Goal: Transaction & Acquisition: Purchase product/service

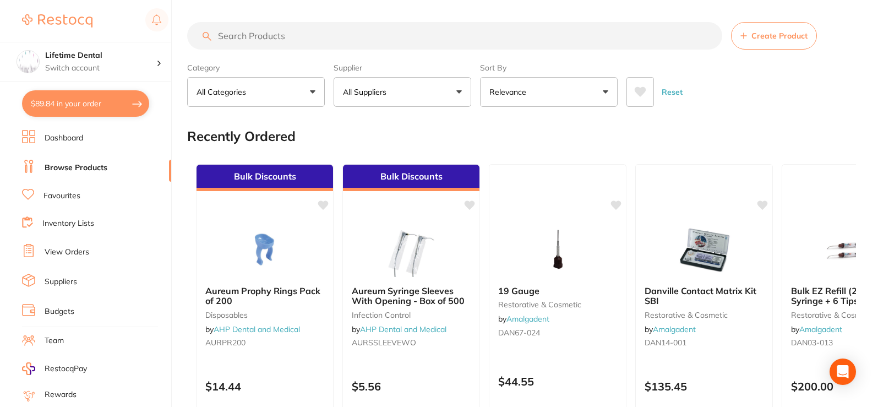
click at [362, 39] on input "search" at bounding box center [454, 36] width 535 height 28
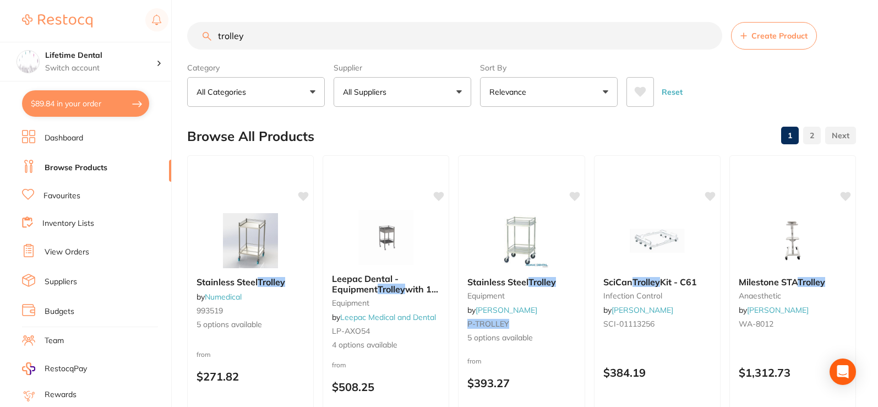
type input "trolley"
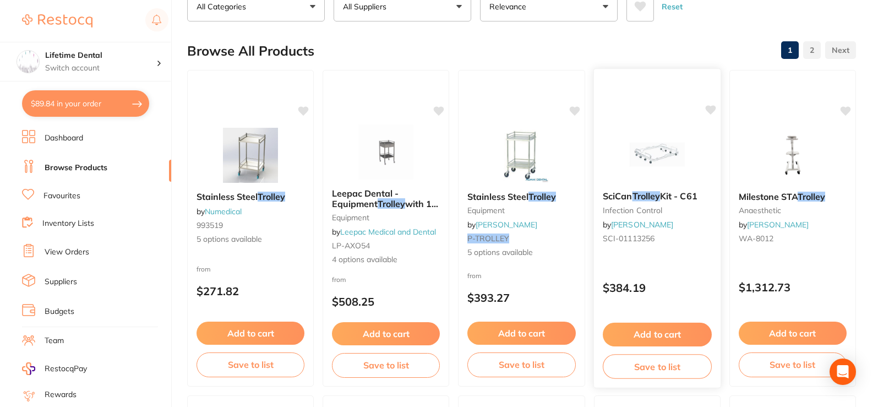
scroll to position [110, 0]
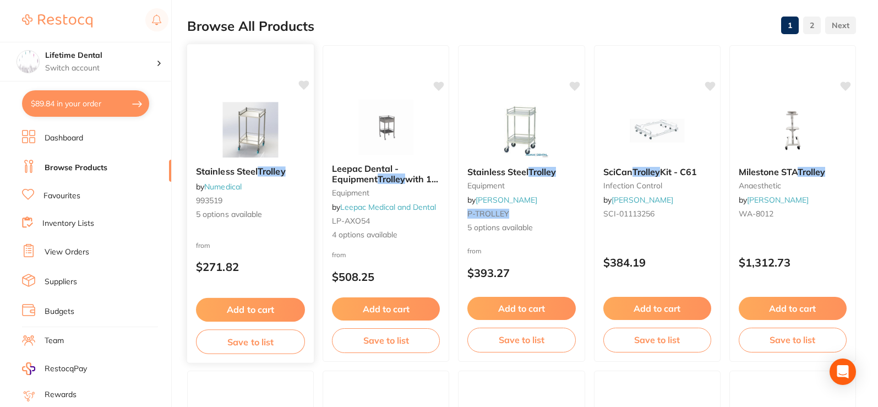
click at [250, 165] on div "Stainless Steel Trolley by Numedical 993519 5 options available" at bounding box center [250, 193] width 127 height 72
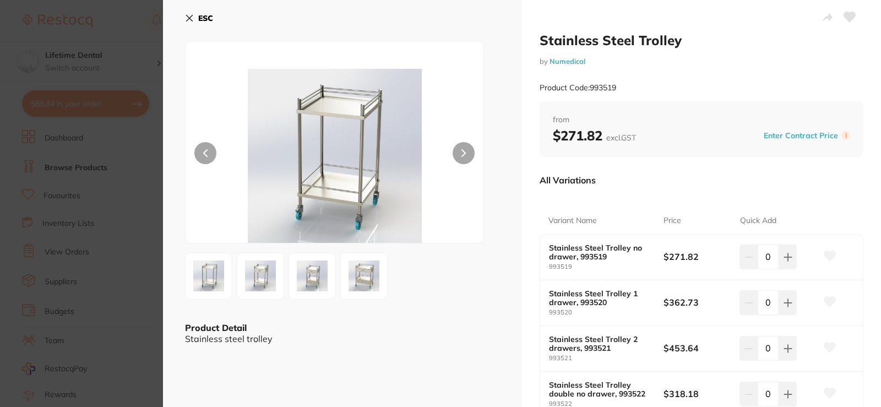
click at [272, 276] on img at bounding box center [261, 276] width 40 height 40
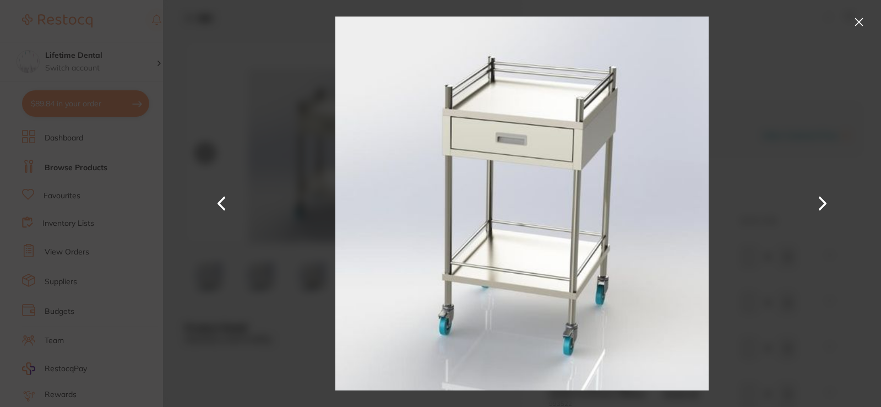
click at [820, 203] on button at bounding box center [822, 204] width 26 height 204
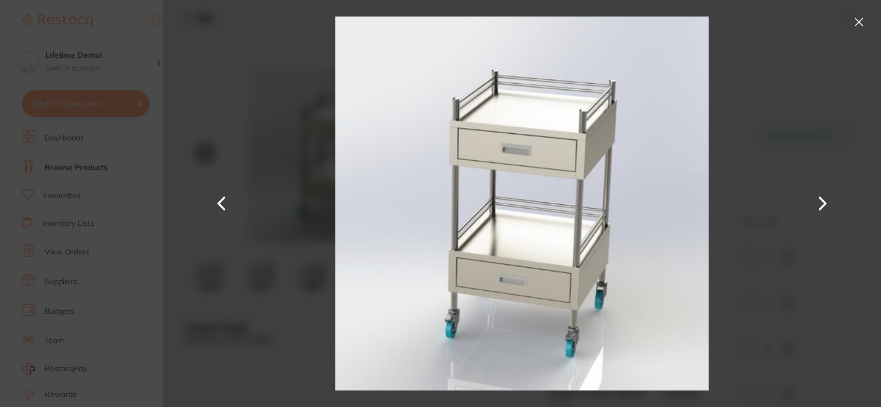
click at [820, 203] on button at bounding box center [822, 204] width 26 height 204
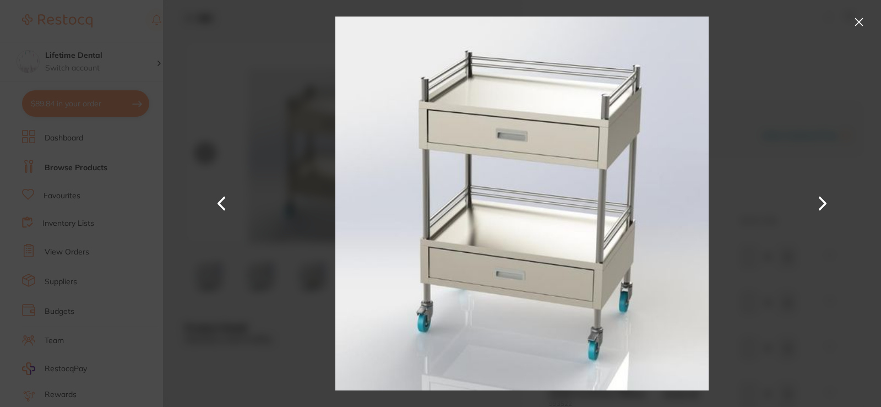
click at [859, 24] on button at bounding box center [859, 22] width 18 height 18
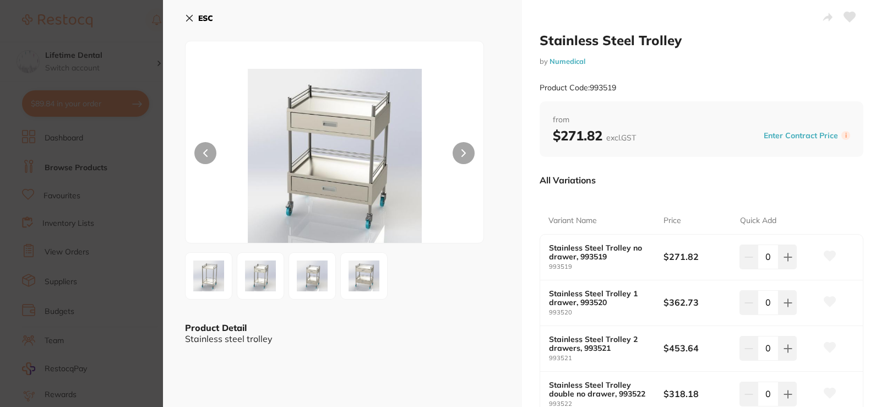
click at [266, 290] on img at bounding box center [261, 276] width 40 height 40
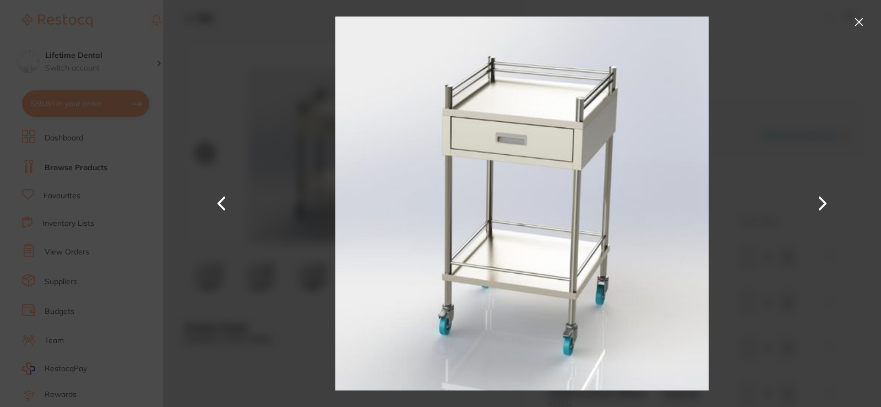
click at [855, 26] on button at bounding box center [859, 22] width 18 height 18
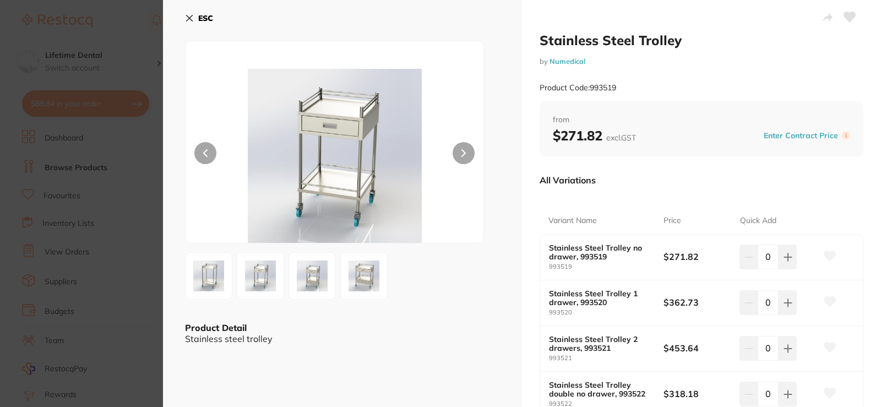
click at [194, 19] on button "ESC" at bounding box center [199, 18] width 28 height 19
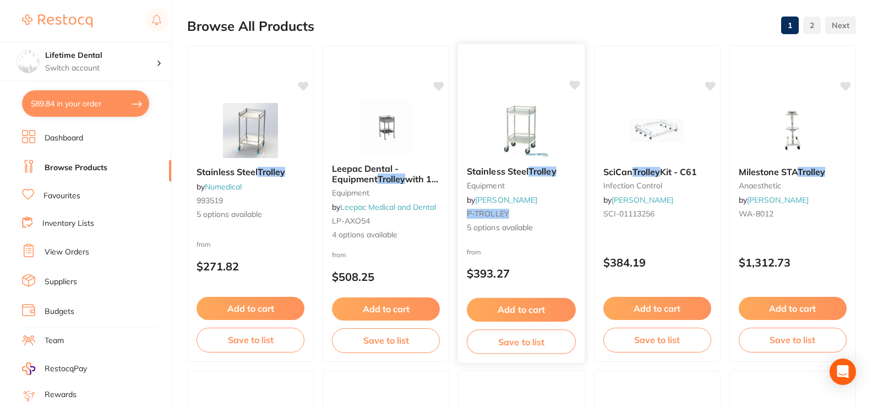
click at [498, 155] on img at bounding box center [522, 130] width 72 height 56
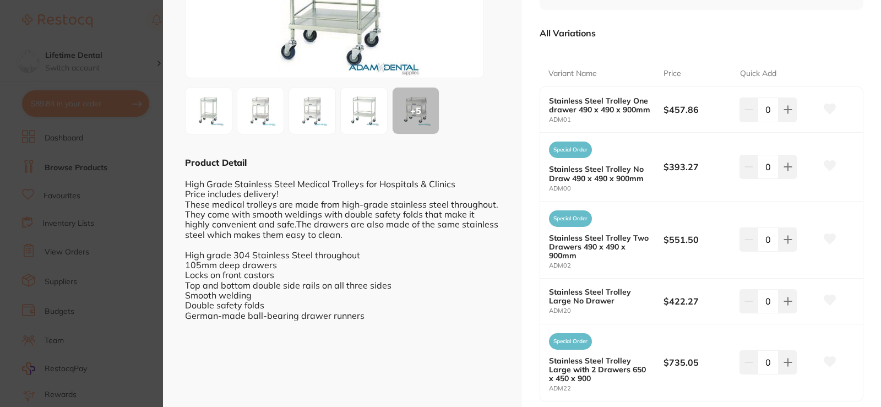
scroll to position [55, 0]
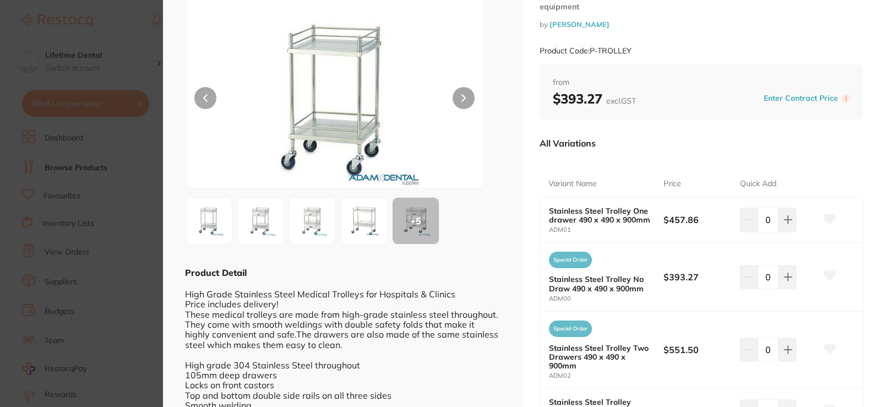
click at [354, 218] on img at bounding box center [364, 221] width 40 height 40
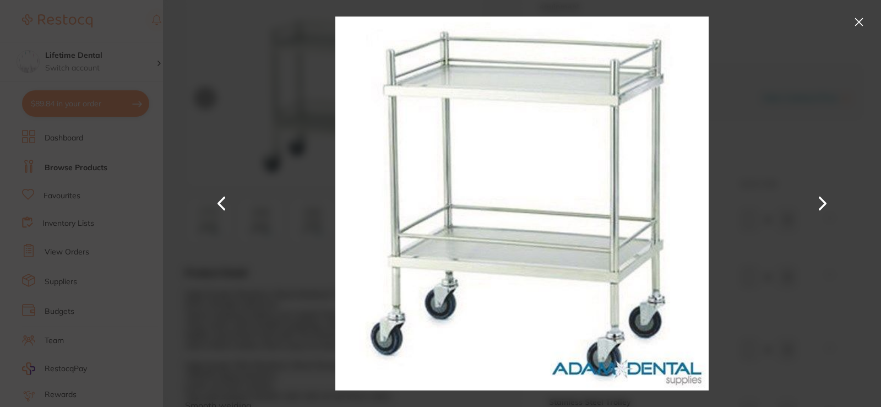
click at [862, 20] on button at bounding box center [859, 22] width 18 height 18
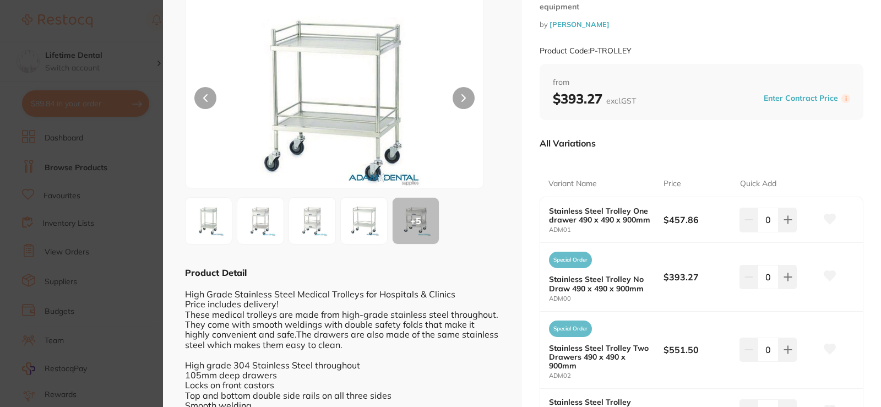
click at [308, 222] on img at bounding box center [312, 221] width 40 height 40
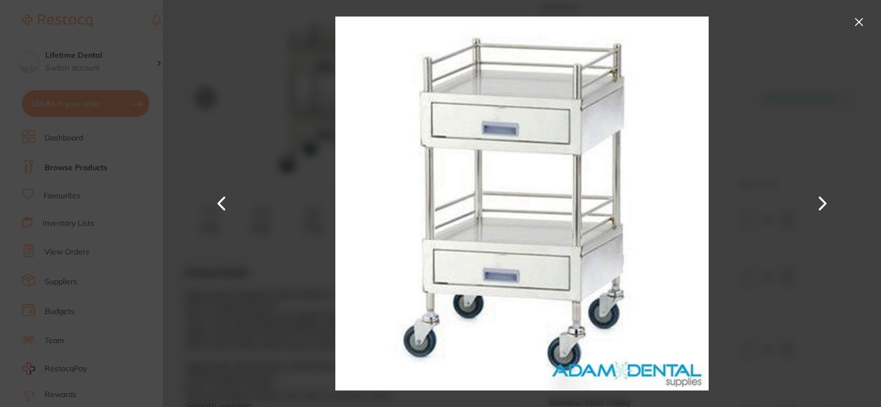
click at [850, 21] on button at bounding box center [859, 22] width 18 height 18
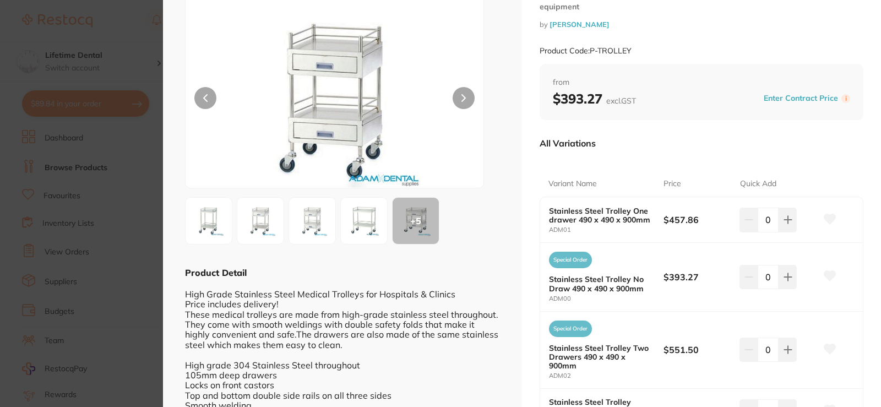
scroll to position [0, 0]
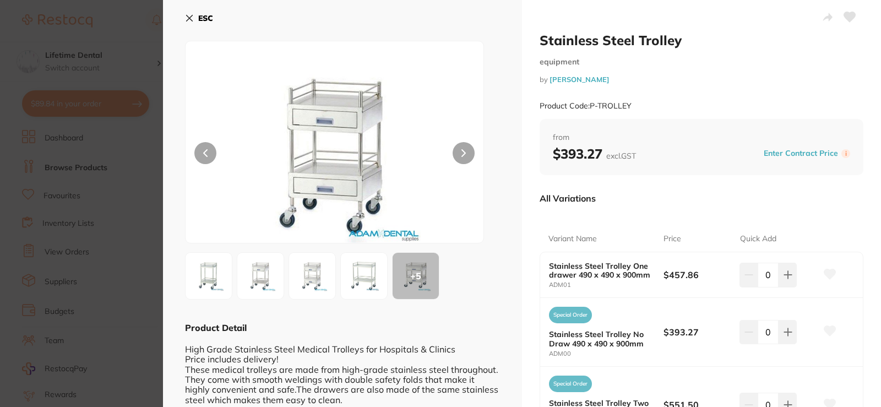
click at [188, 15] on icon at bounding box center [189, 18] width 9 height 9
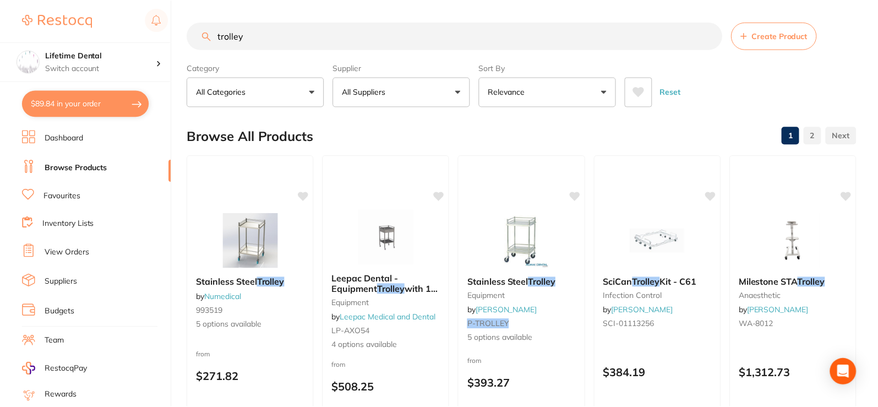
scroll to position [110, 0]
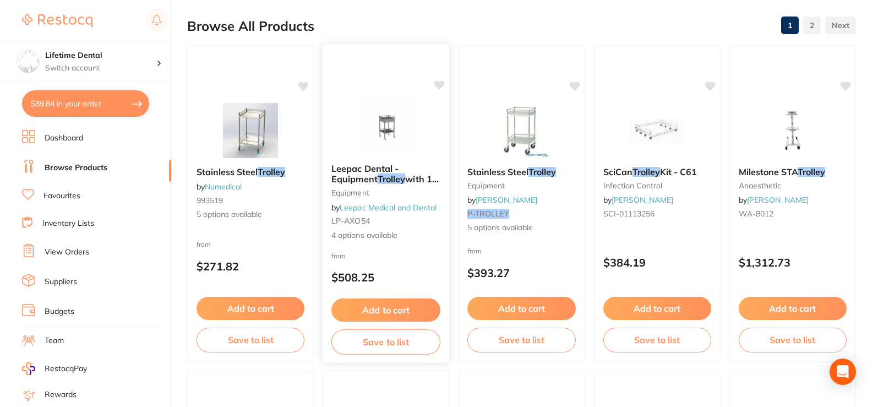
click at [370, 173] on span "Leepac Dental - Equipment" at bounding box center [364, 173] width 67 height 21
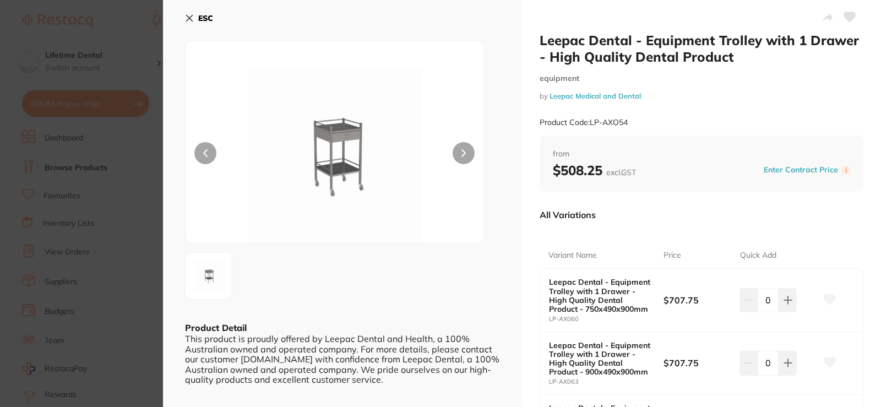
click at [459, 151] on button at bounding box center [463, 153] width 22 height 22
click at [187, 14] on icon at bounding box center [189, 18] width 9 height 9
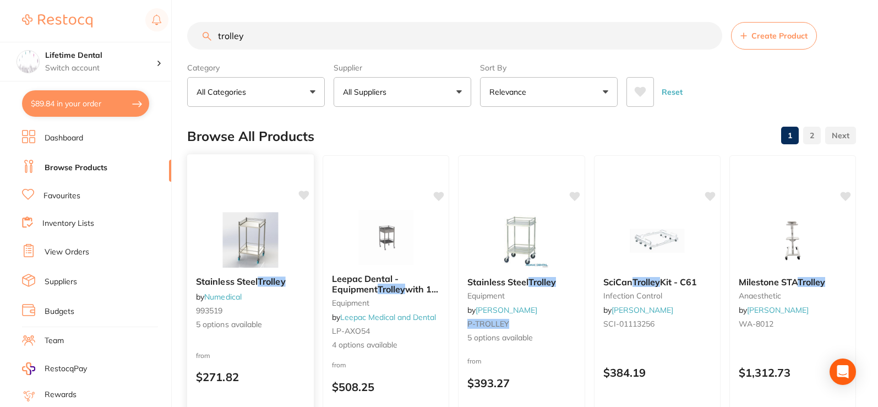
click at [268, 250] on img at bounding box center [250, 240] width 72 height 56
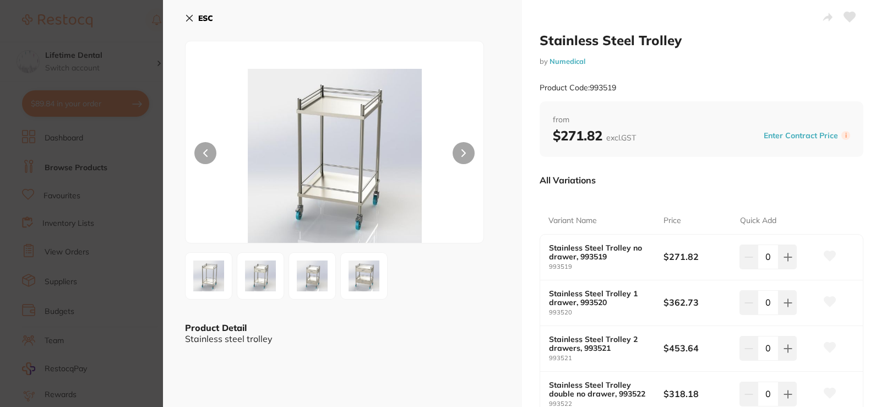
click at [261, 285] on img at bounding box center [261, 276] width 40 height 40
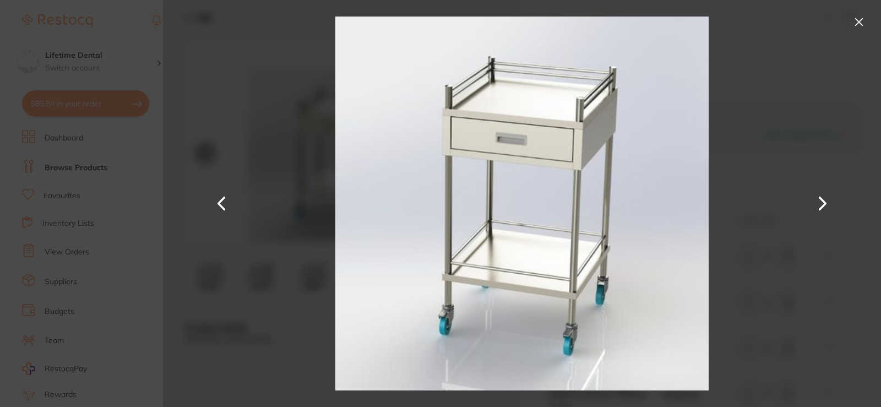
click at [859, 13] on div at bounding box center [522, 203] width 718 height 407
click at [858, 19] on button at bounding box center [859, 22] width 18 height 18
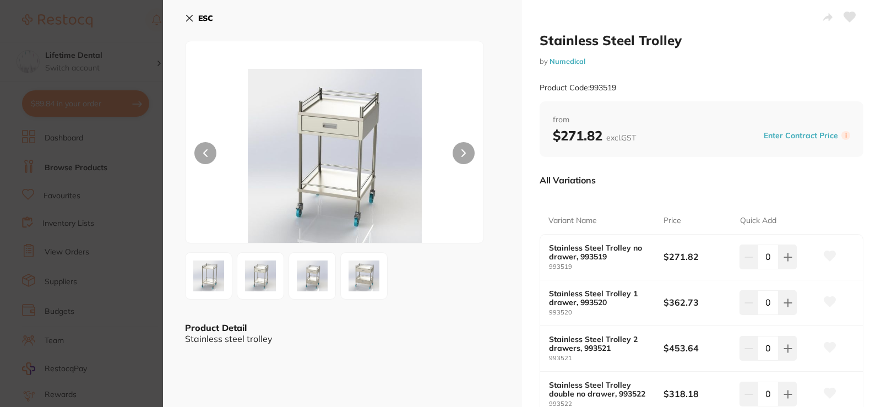
click at [204, 268] on img at bounding box center [209, 276] width 40 height 40
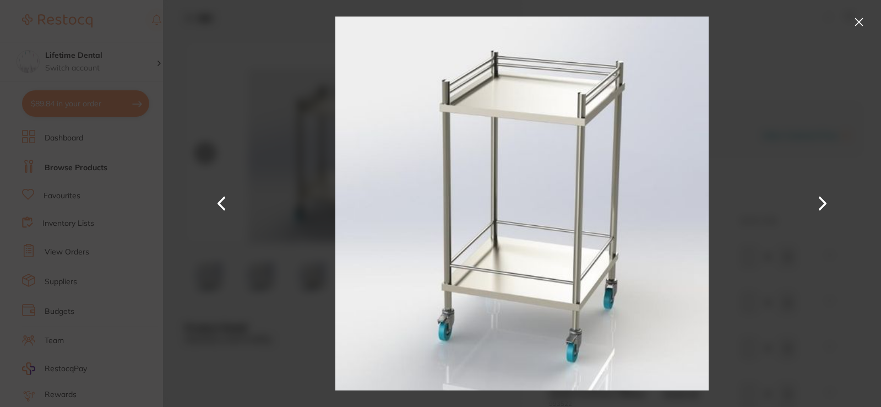
click at [850, 25] on button at bounding box center [859, 22] width 18 height 18
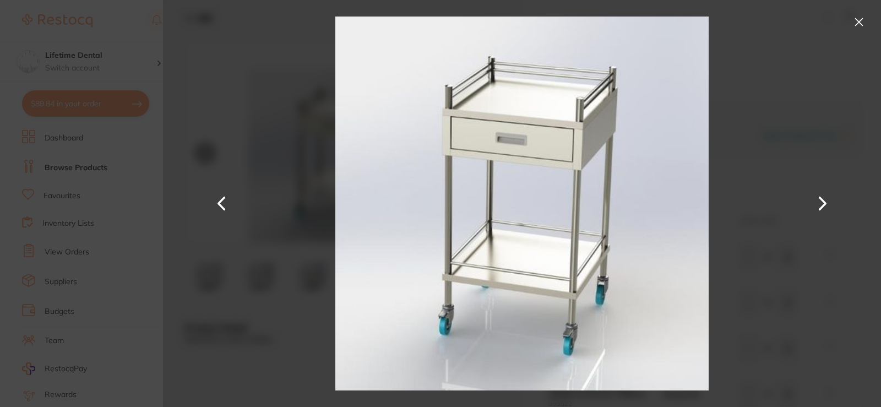
click at [852, 20] on button at bounding box center [859, 22] width 18 height 18
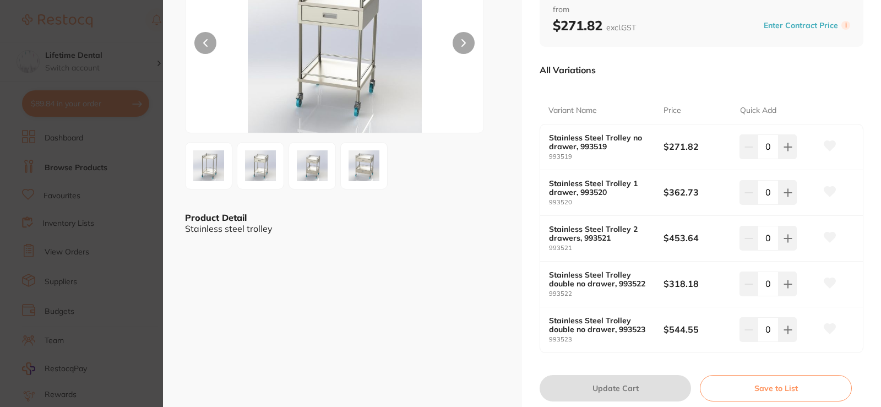
scroll to position [55, 0]
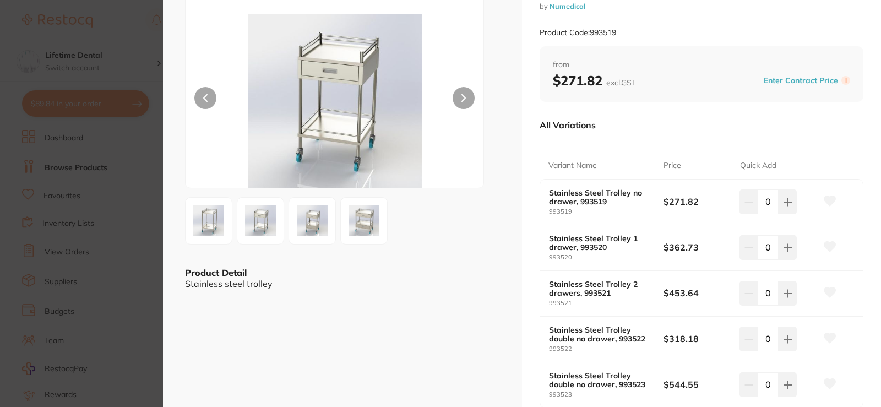
click at [585, 291] on b "Stainless Steel Trolley 2 drawers, 993521" at bounding box center [600, 289] width 103 height 18
click at [601, 241] on b "Stainless Steel Trolley 1 drawer, 993520" at bounding box center [600, 243] width 103 height 18
click at [678, 312] on div "Stainless Steel Trolley 2 drawers, 993521 993521 $453.64 0" at bounding box center [701, 294] width 323 height 46
click at [675, 297] on b "$453.64" at bounding box center [697, 293] width 69 height 12
click at [459, 100] on button at bounding box center [463, 98] width 22 height 22
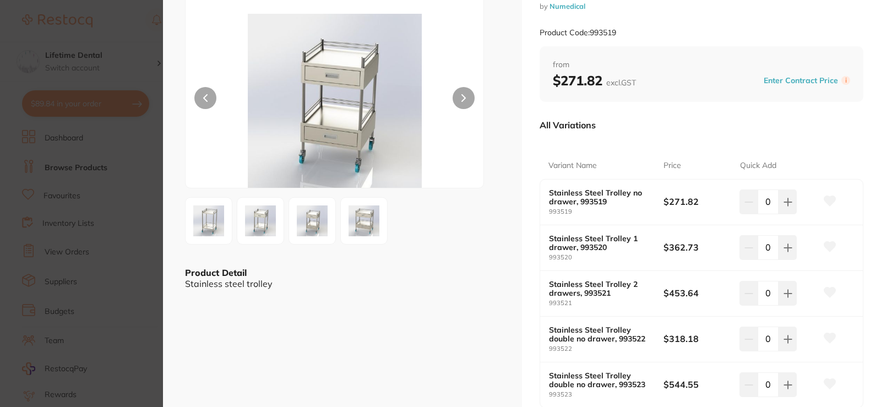
scroll to position [0, 0]
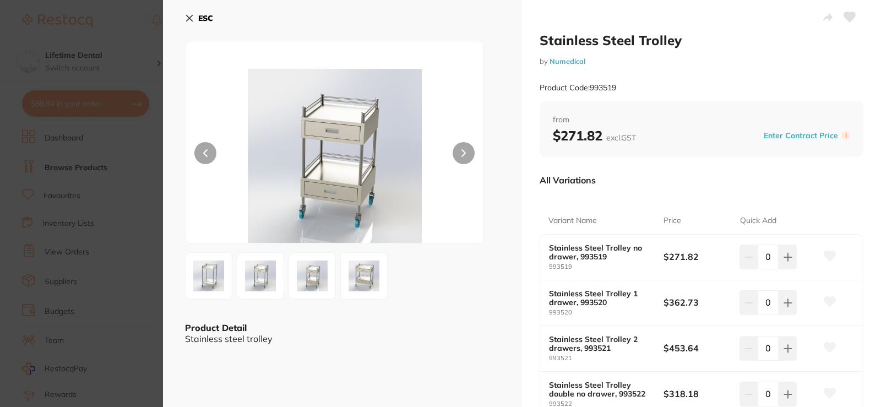
click at [189, 14] on icon at bounding box center [189, 18] width 9 height 9
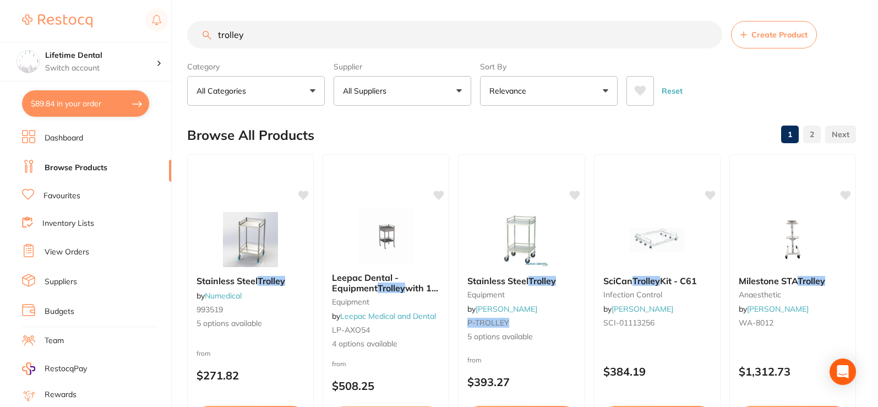
click at [390, 275] on span "Leepac Dental - Equipment" at bounding box center [365, 282] width 67 height 21
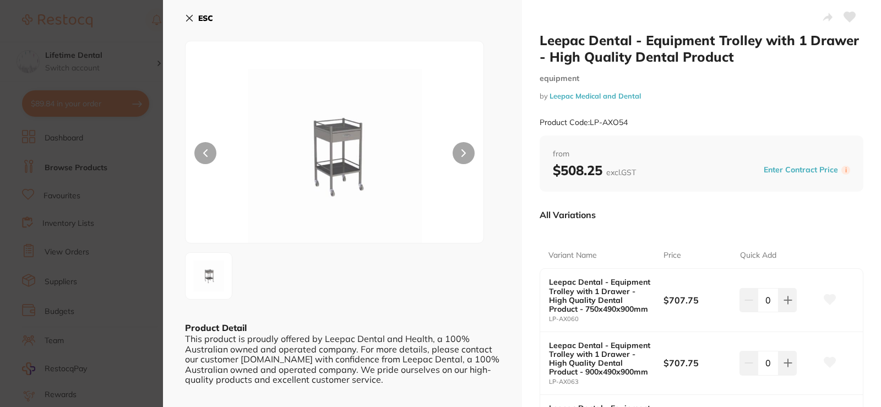
click at [189, 22] on icon at bounding box center [189, 18] width 9 height 9
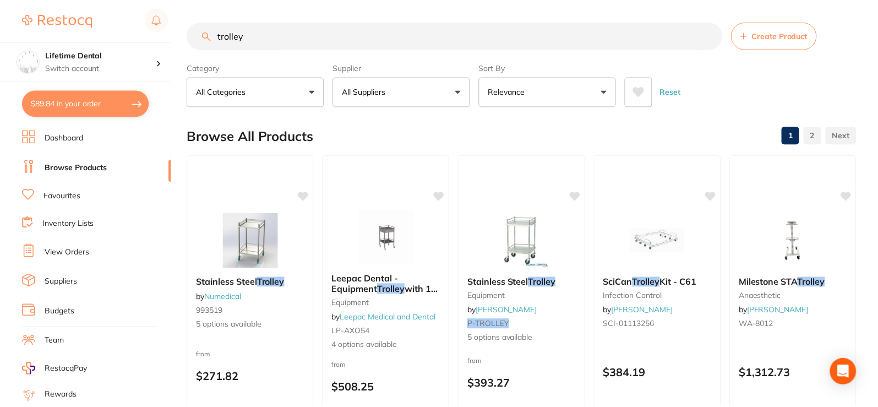
scroll to position [1, 0]
click at [537, 268] on div "Stainless Steel Trolley equipment by [PERSON_NAME] P-TROLLEY 5 options availabl…" at bounding box center [521, 312] width 128 height 320
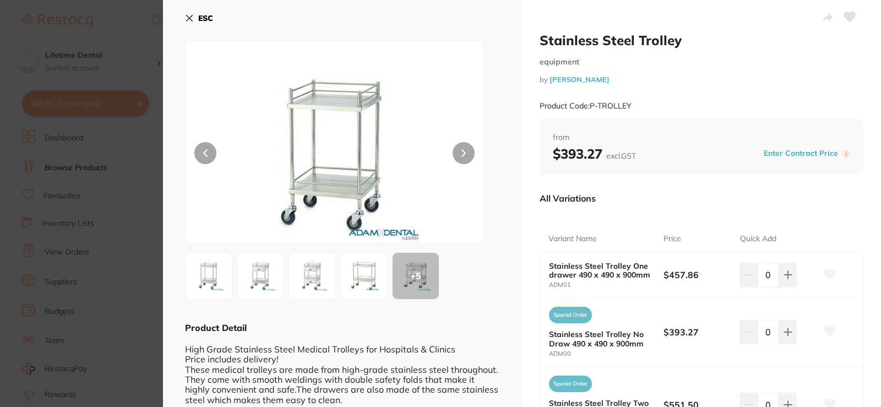
click at [258, 275] on img at bounding box center [261, 276] width 40 height 40
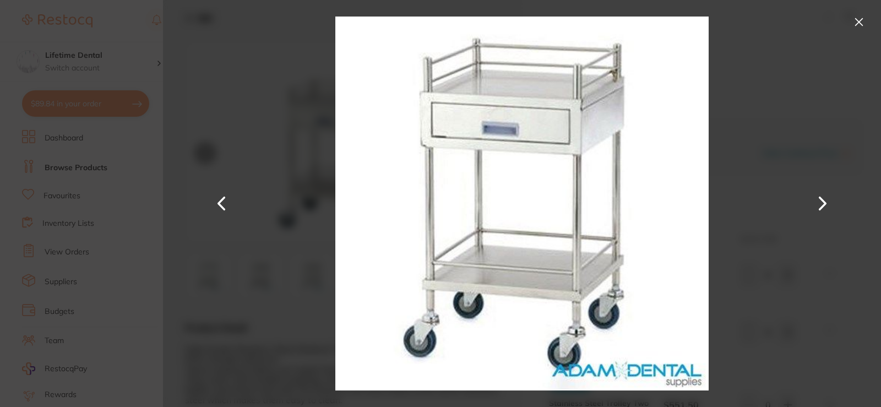
click at [857, 15] on button at bounding box center [859, 22] width 18 height 18
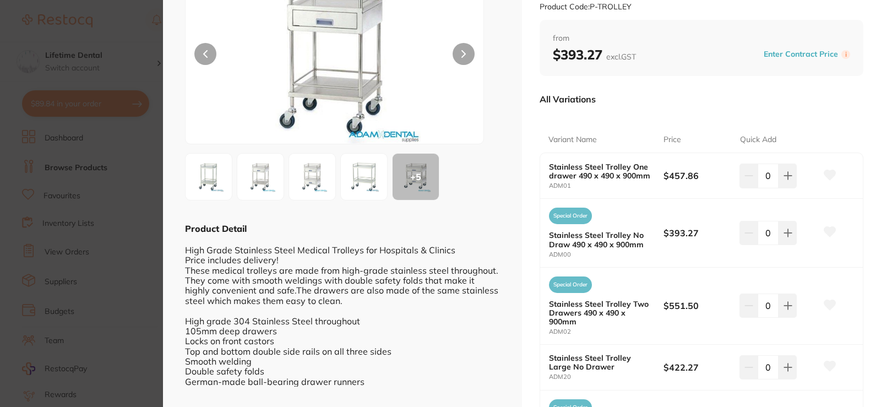
scroll to position [110, 0]
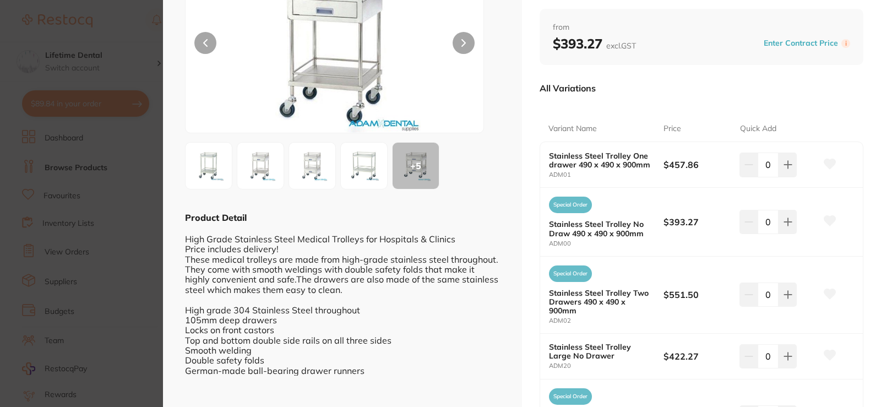
click at [268, 186] on button at bounding box center [260, 165] width 47 height 47
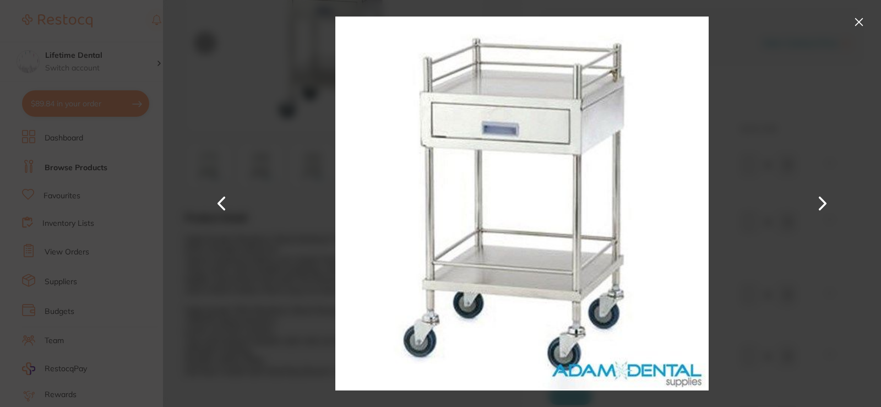
click at [855, 23] on button at bounding box center [859, 22] width 18 height 18
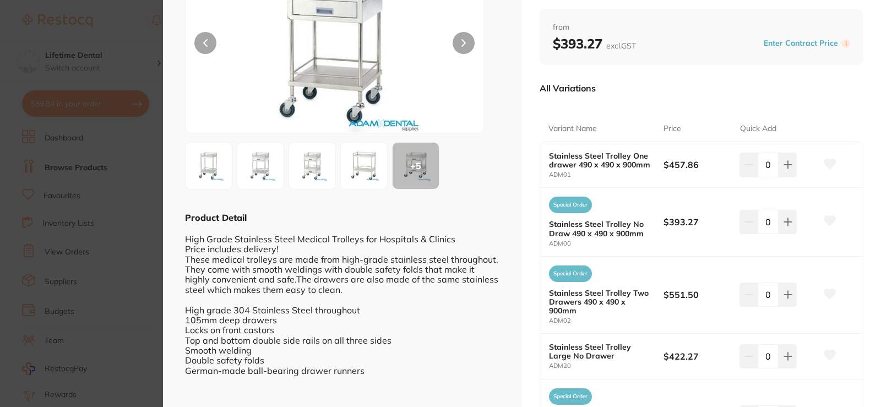
click at [143, 177] on section "Stainless Steel Trolley equipment by [PERSON_NAME] Product Code: P-TROLLEY ESC …" at bounding box center [440, 203] width 881 height 407
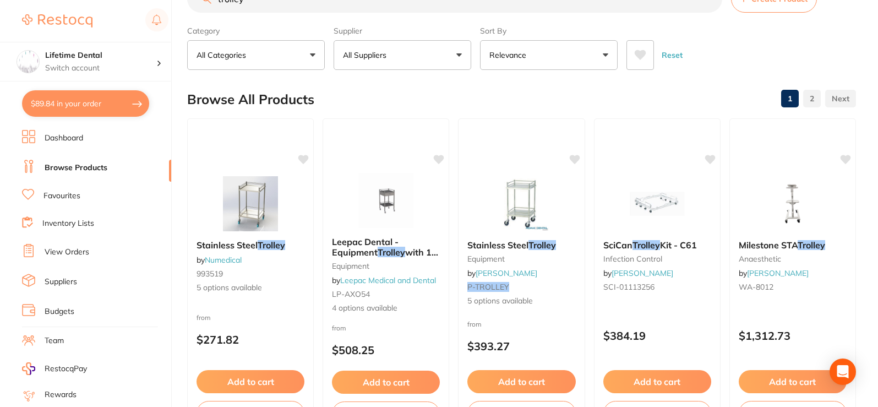
scroll to position [56, 0]
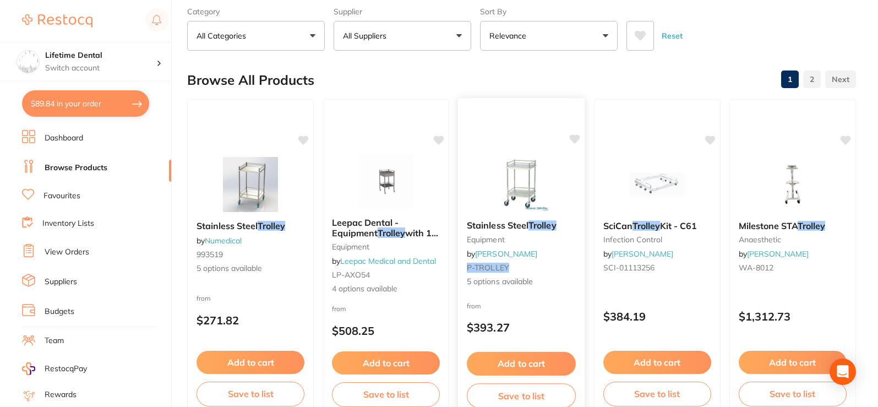
click at [488, 211] on img at bounding box center [522, 184] width 72 height 56
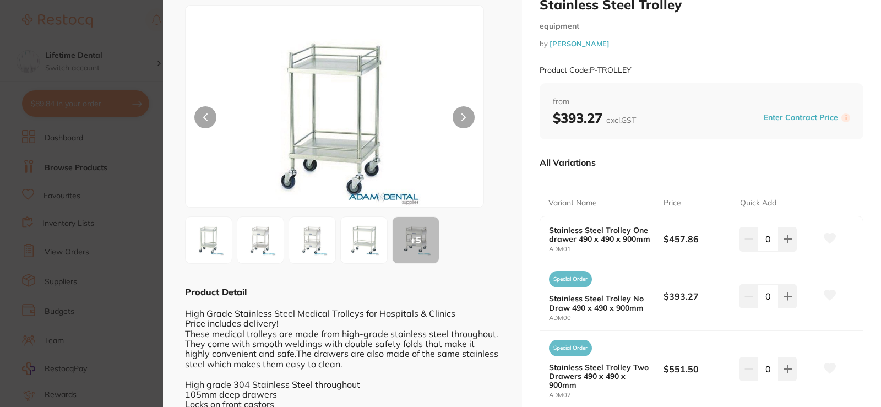
scroll to position [55, 0]
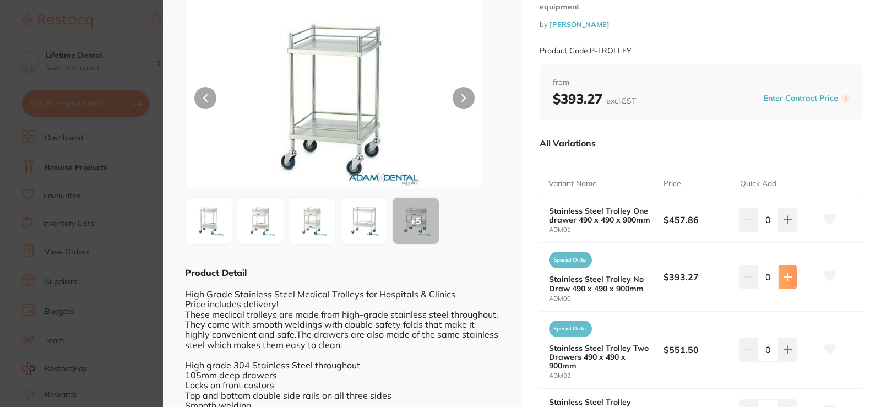
click at [789, 280] on icon at bounding box center [787, 276] width 9 height 9
type input "1"
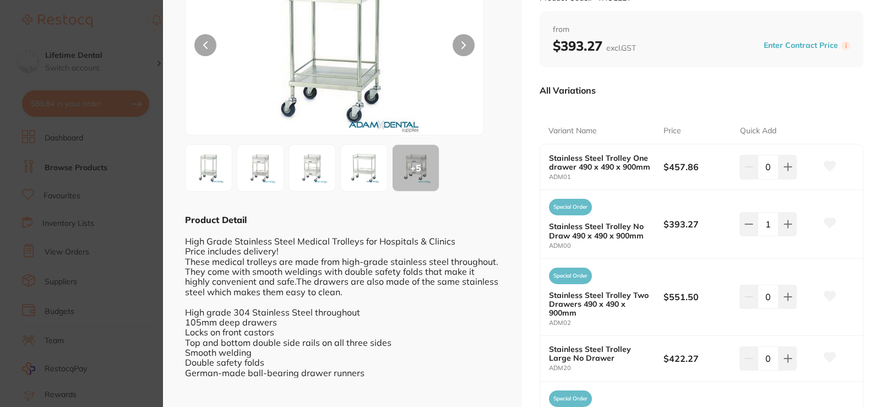
scroll to position [82, 0]
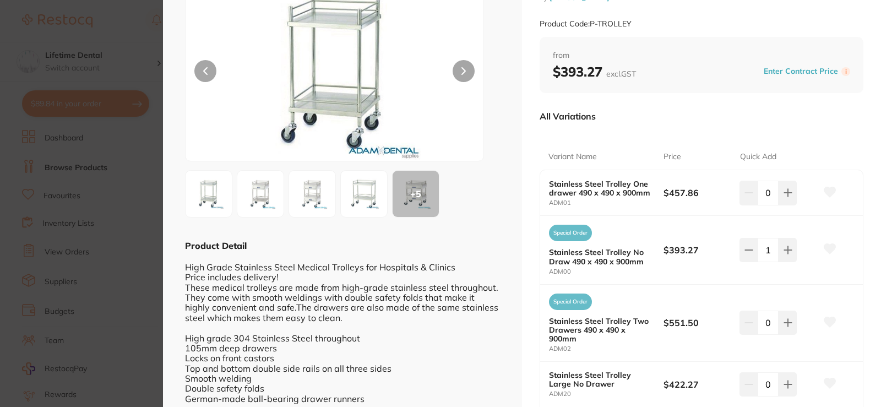
click at [305, 199] on img at bounding box center [312, 194] width 40 height 40
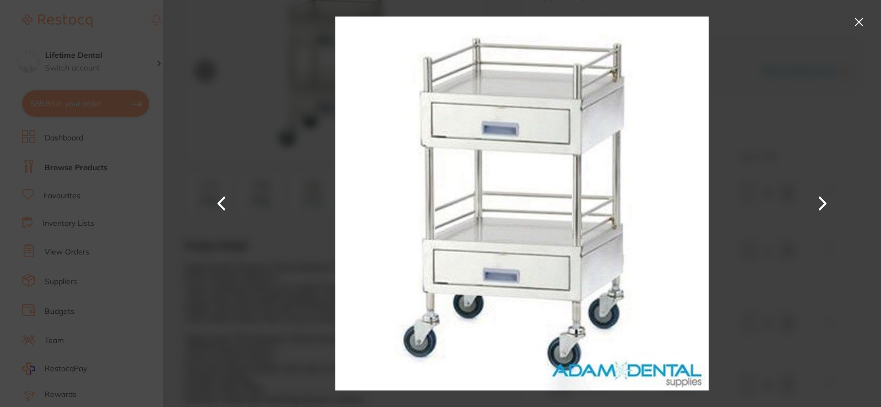
click at [852, 14] on button at bounding box center [859, 22] width 18 height 18
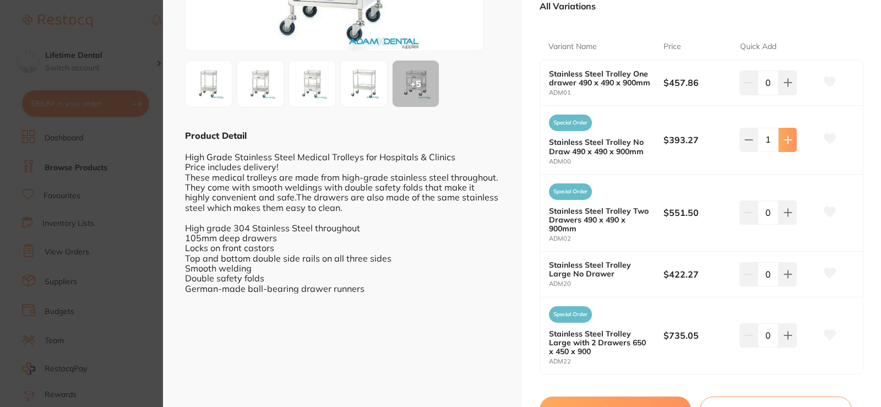
scroll to position [247, 0]
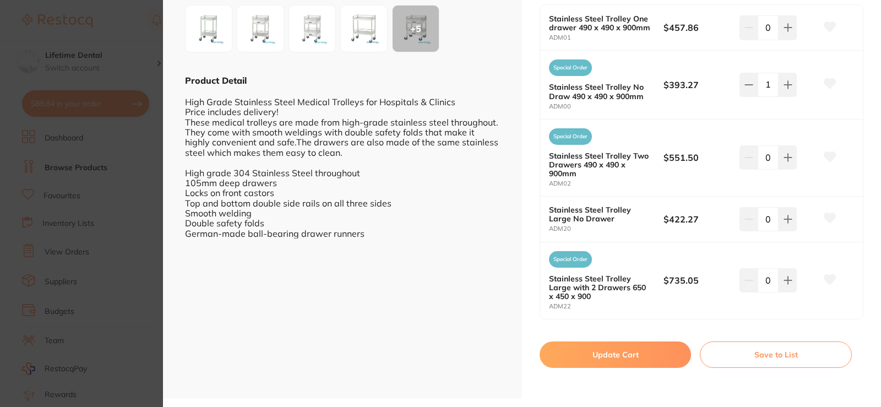
click at [591, 353] on button "Update Cart" at bounding box center [614, 354] width 151 height 26
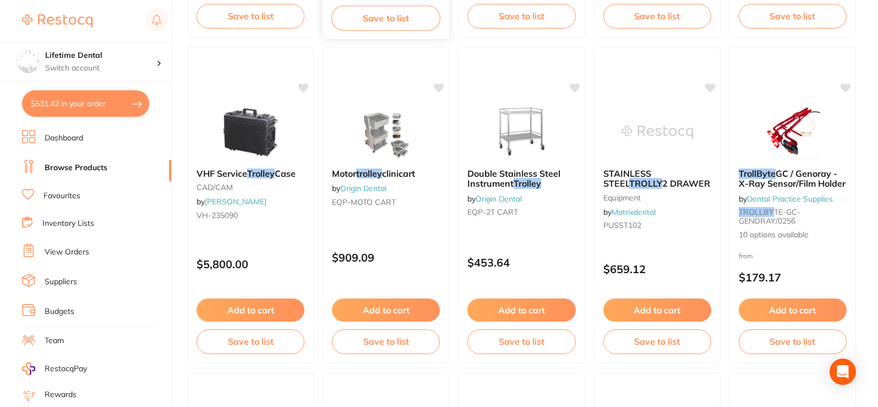
scroll to position [495, 0]
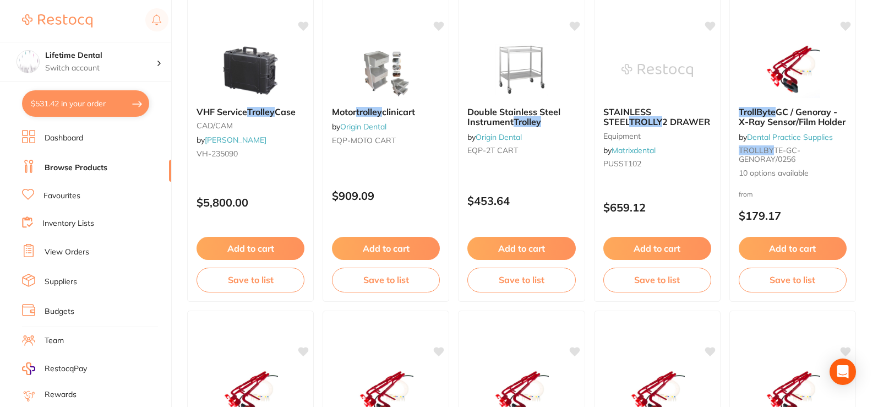
click at [52, 96] on button "$531.42 in your order" at bounding box center [85, 103] width 127 height 26
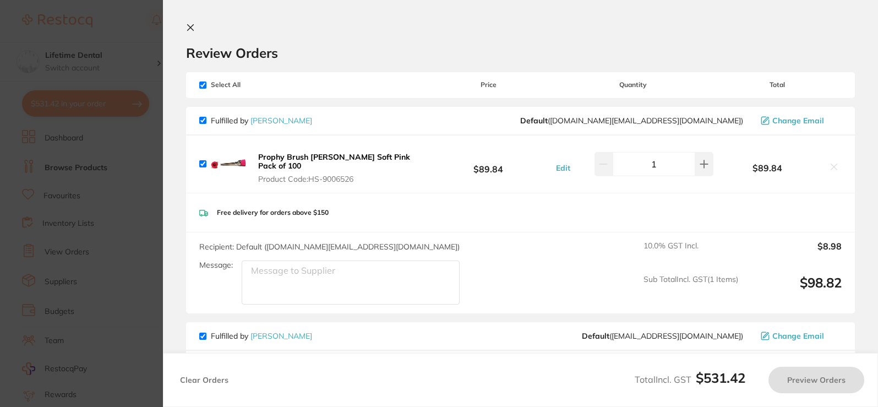
checkbox input "true"
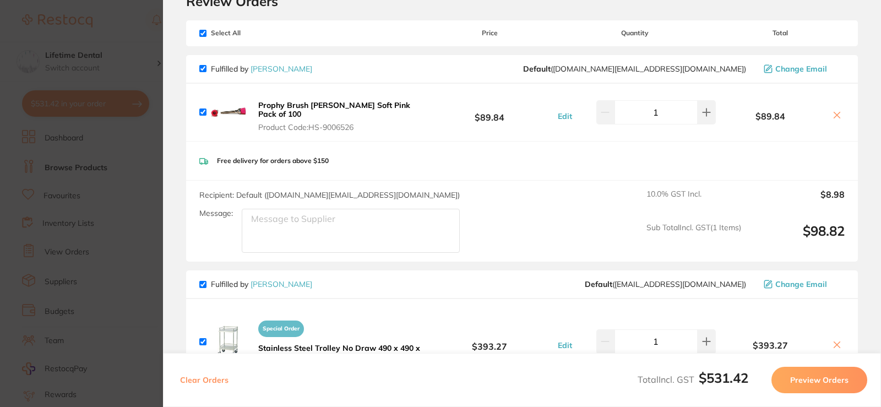
scroll to position [0, 0]
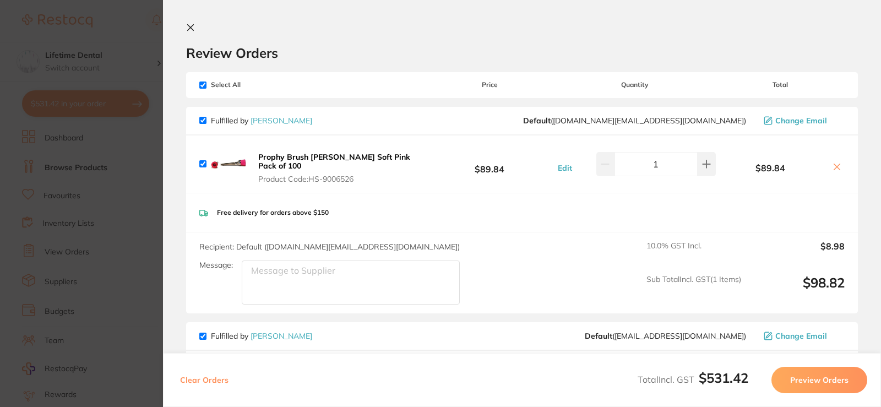
click at [56, 19] on section "Update RRP Set your pre negotiated price for this item. Item Agreed RRP (excl. …" at bounding box center [440, 203] width 881 height 407
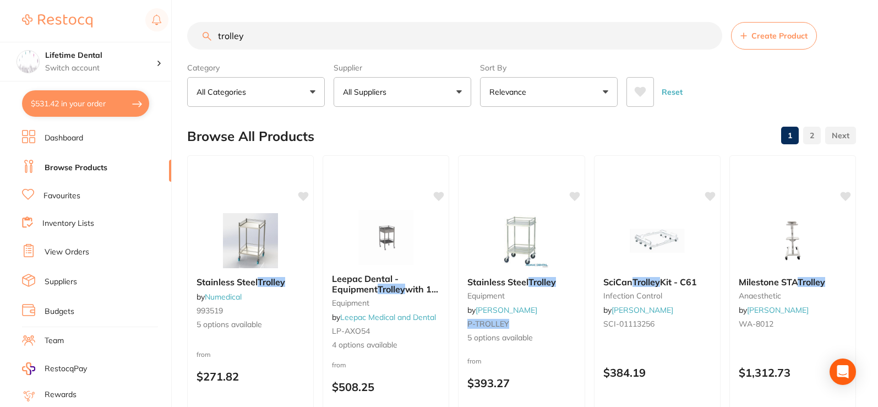
click at [64, 139] on link "Dashboard" at bounding box center [64, 138] width 39 height 11
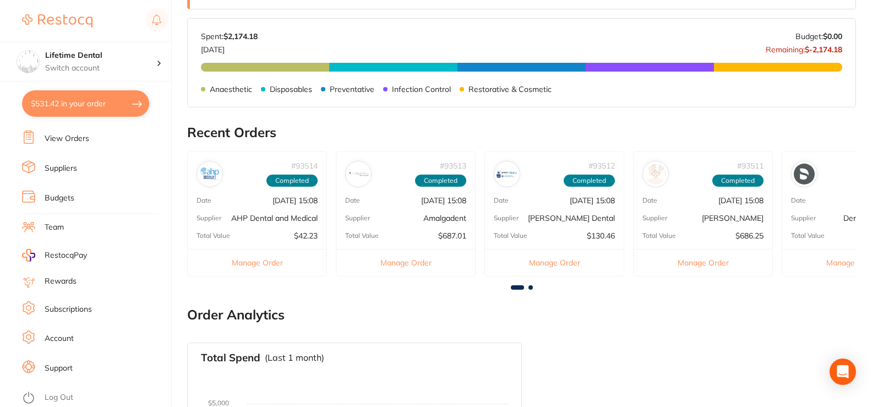
scroll to position [495, 0]
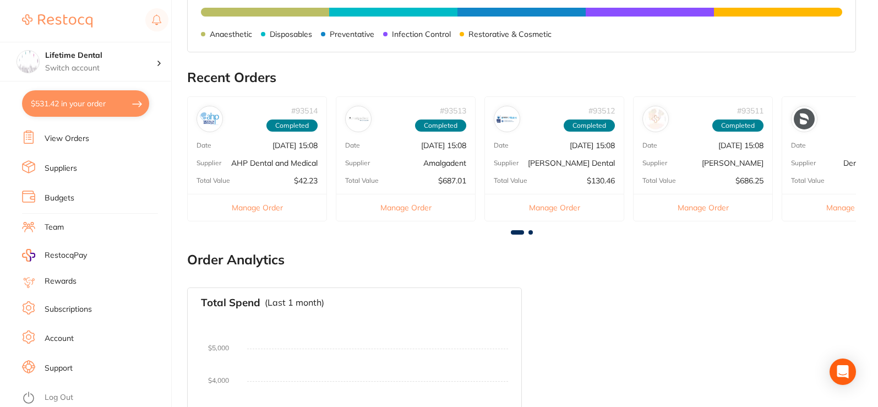
click at [77, 132] on li "View Orders" at bounding box center [96, 138] width 149 height 17
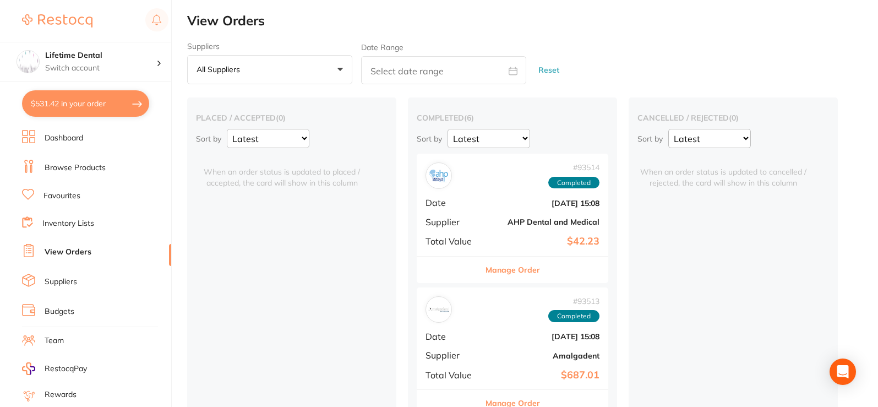
click at [83, 168] on link "Browse Products" at bounding box center [75, 167] width 61 height 11
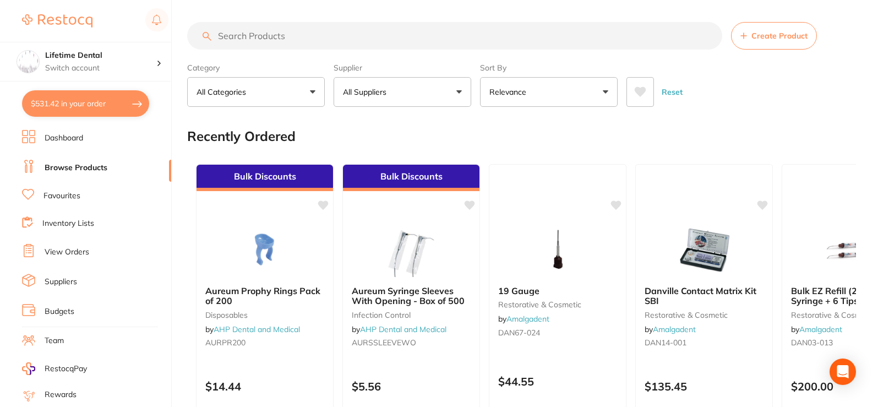
click at [237, 39] on input "search" at bounding box center [454, 36] width 535 height 28
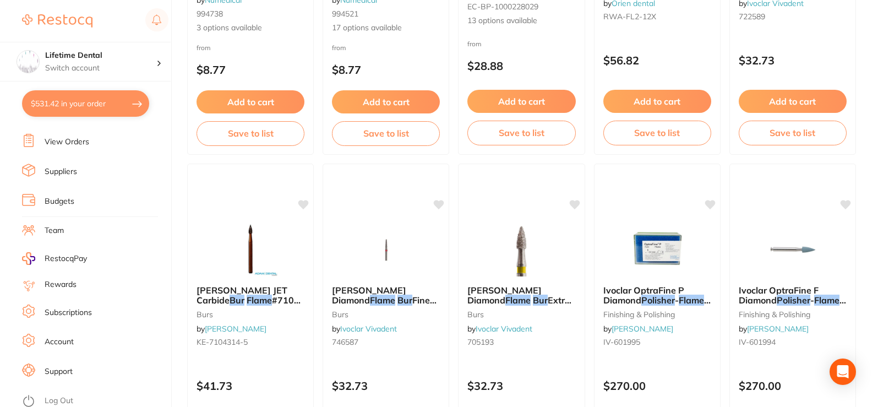
scroll to position [2092, 0]
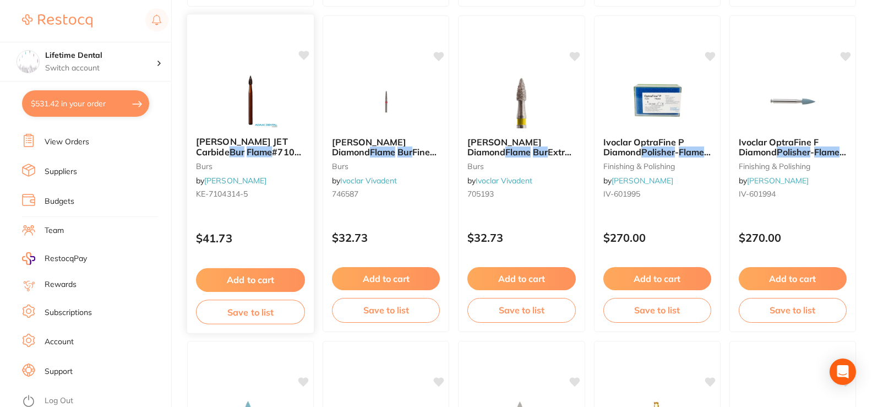
click at [264, 112] on img at bounding box center [250, 100] width 72 height 56
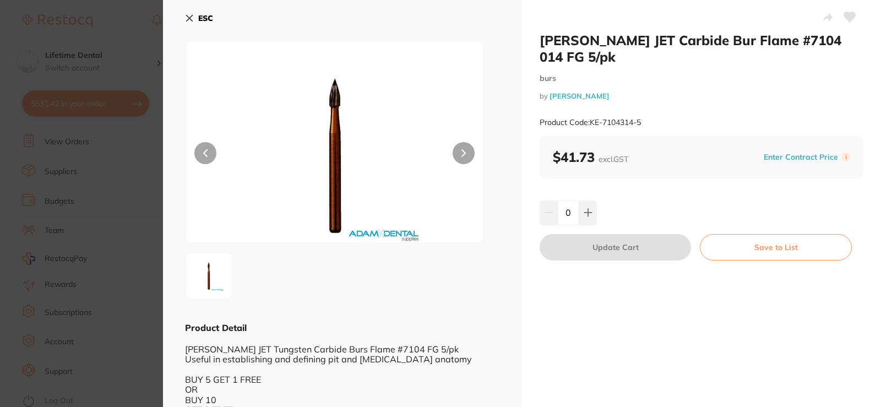
click at [464, 156] on icon at bounding box center [463, 153] width 4 height 8
click at [200, 19] on b "ESC" at bounding box center [205, 18] width 15 height 10
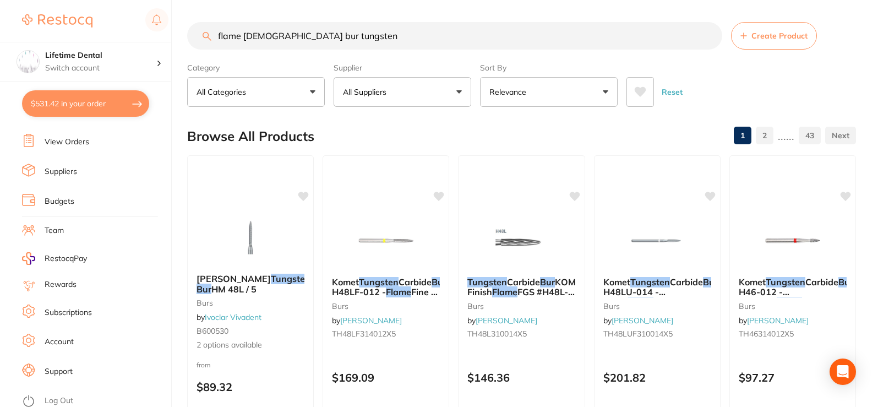
click at [285, 31] on input "flame [DEMOGRAPHIC_DATA] bur tungsten" at bounding box center [454, 36] width 535 height 28
drag, startPoint x: 243, startPoint y: 37, endPoint x: 274, endPoint y: 34, distance: 31.1
click at [274, 34] on input "flame [DEMOGRAPHIC_DATA] bur tungsten" at bounding box center [454, 36] width 535 height 28
click at [317, 31] on input "flame bur tungsten" at bounding box center [454, 36] width 535 height 28
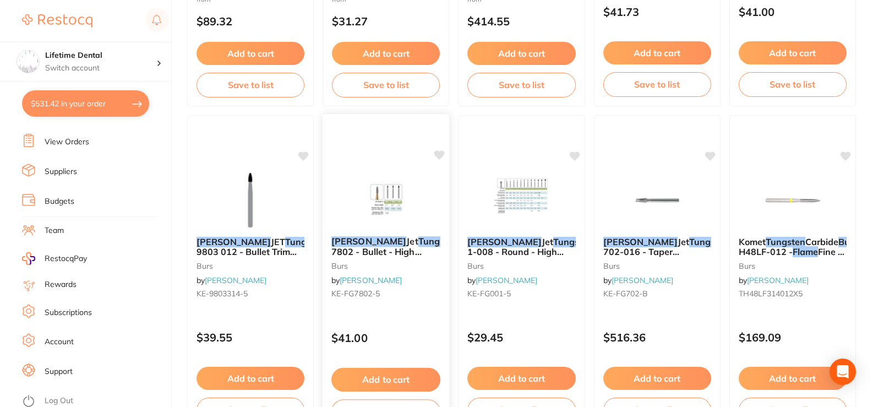
scroll to position [385, 0]
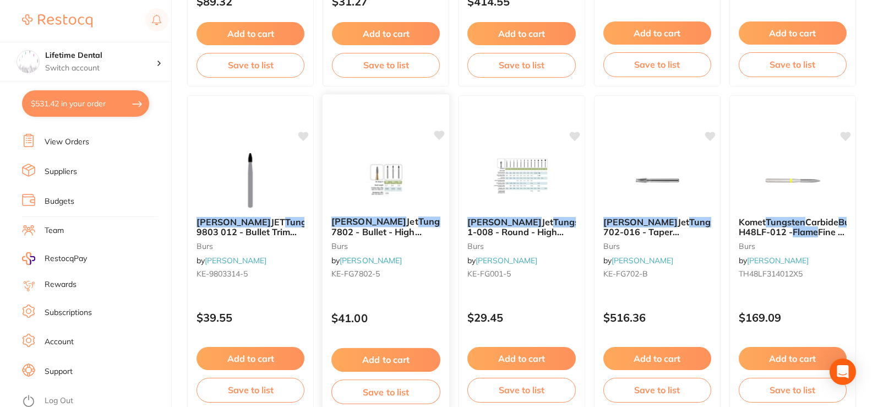
type input "flame bur [PERSON_NAME]"
click at [386, 195] on img at bounding box center [386, 180] width 72 height 56
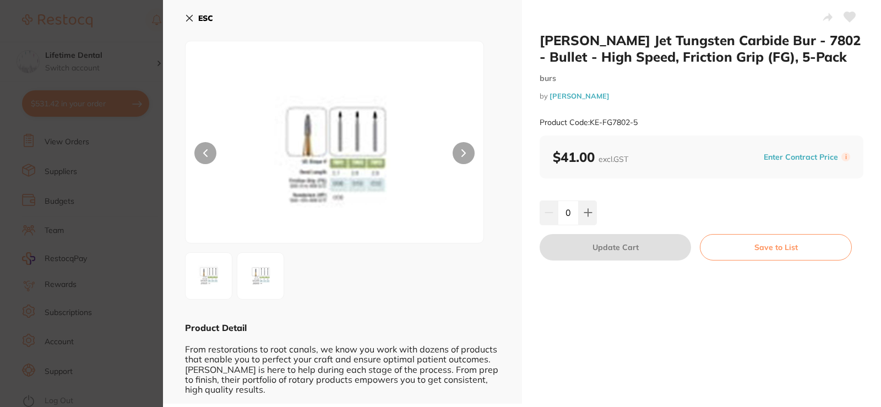
click at [254, 282] on img at bounding box center [261, 276] width 40 height 40
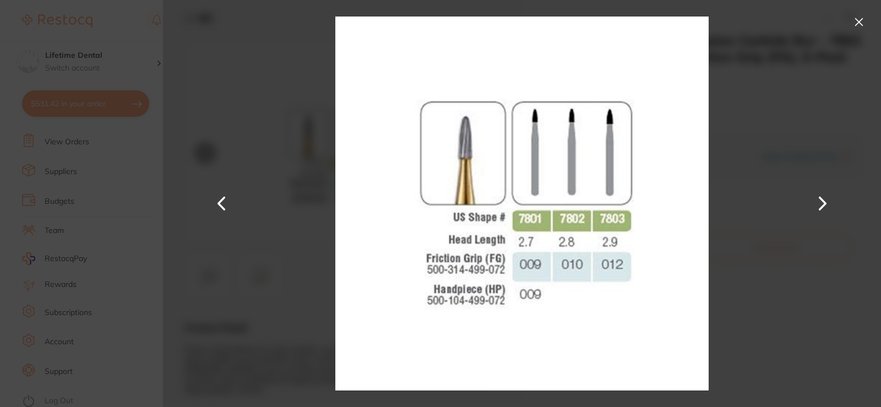
click at [859, 22] on button at bounding box center [859, 22] width 18 height 18
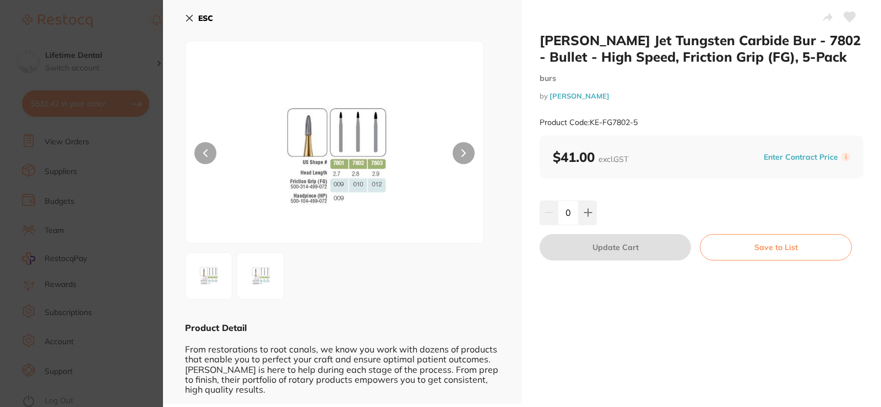
click at [192, 22] on icon at bounding box center [189, 18] width 9 height 9
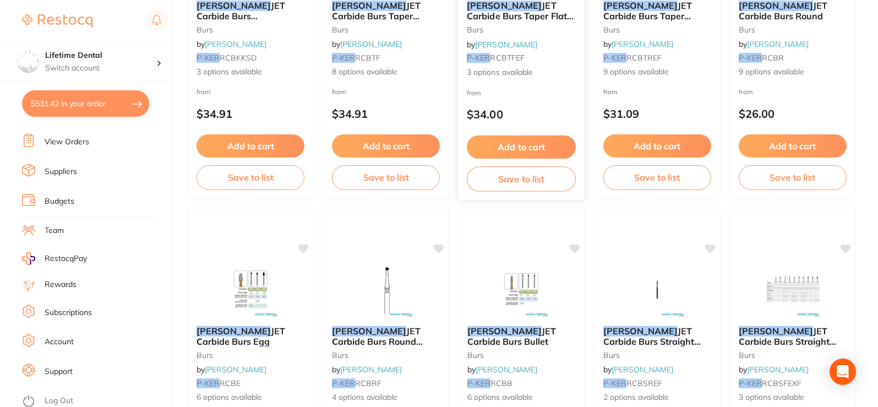
scroll to position [2257, 0]
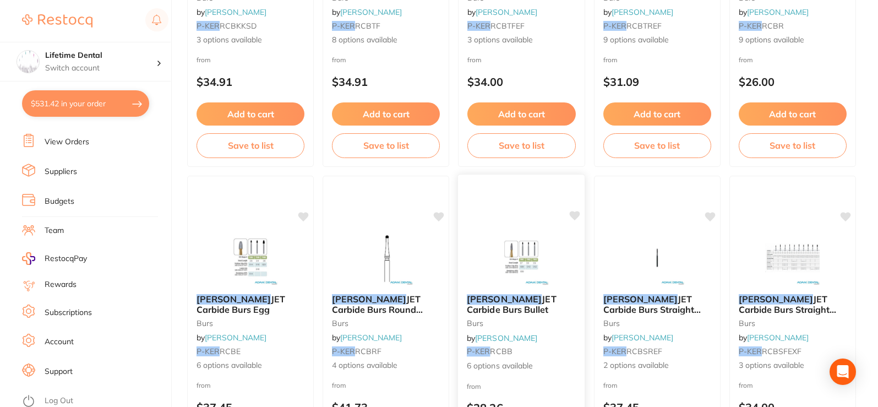
click at [494, 239] on img at bounding box center [522, 258] width 72 height 56
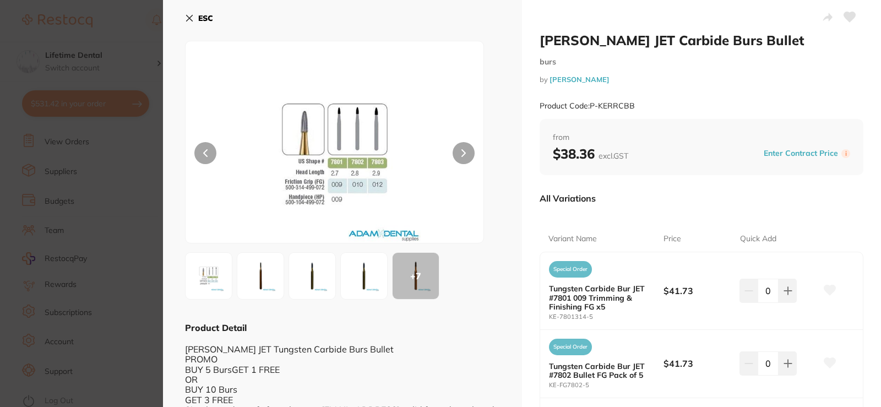
click at [189, 18] on icon at bounding box center [190, 18] width 6 height 6
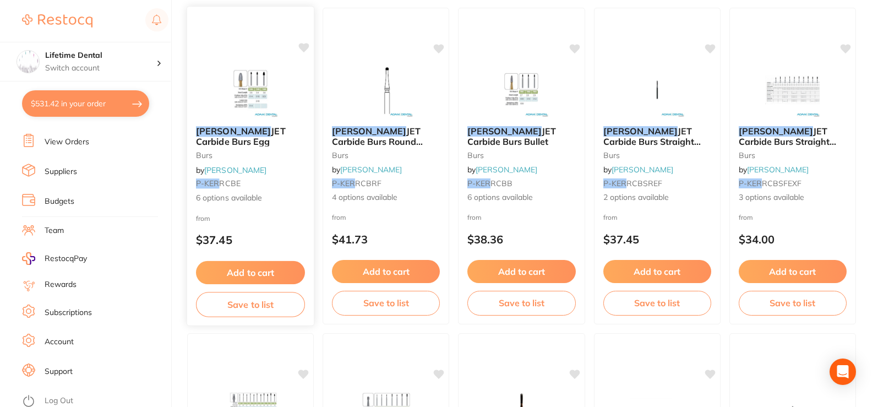
scroll to position [2422, 0]
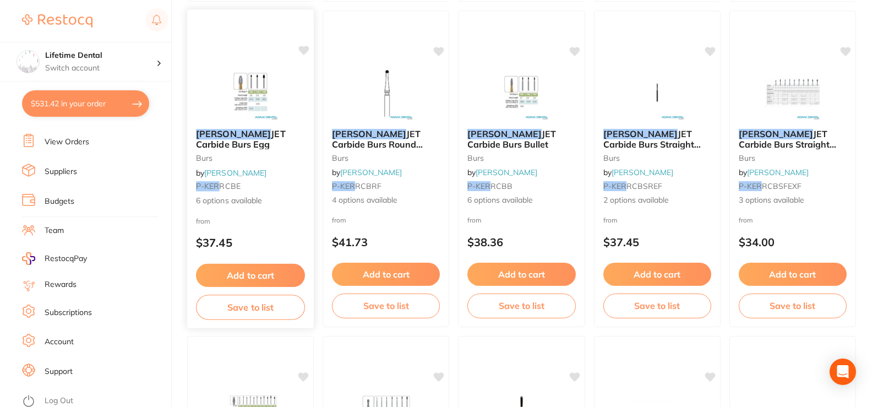
click at [259, 95] on img at bounding box center [250, 92] width 72 height 56
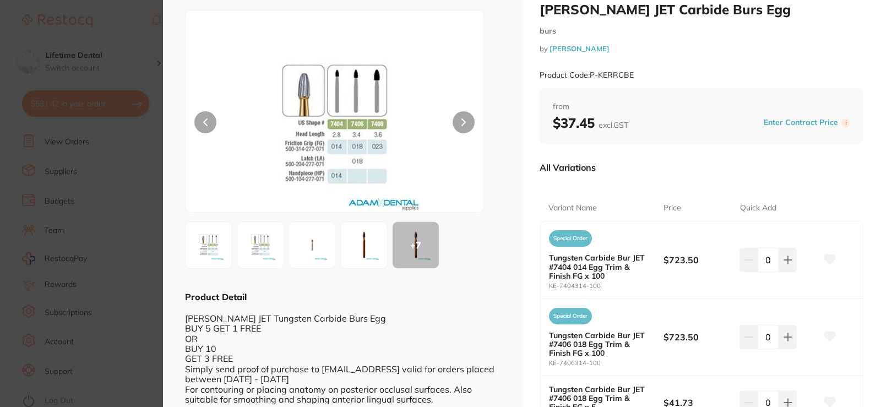
scroll to position [55, 0]
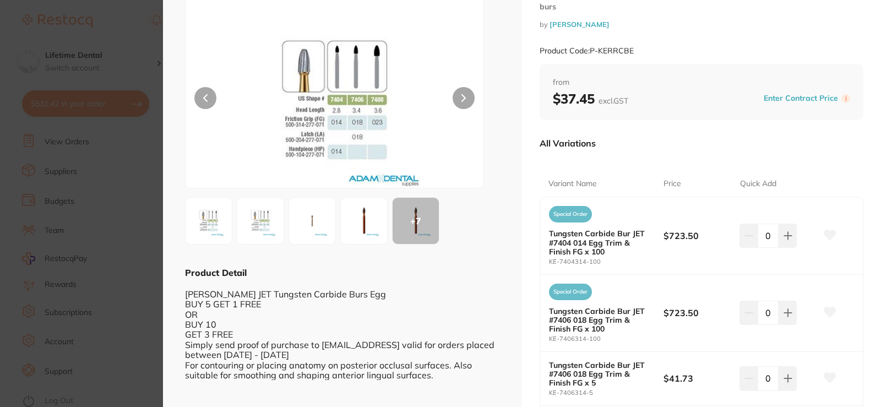
click at [249, 212] on img at bounding box center [261, 221] width 40 height 40
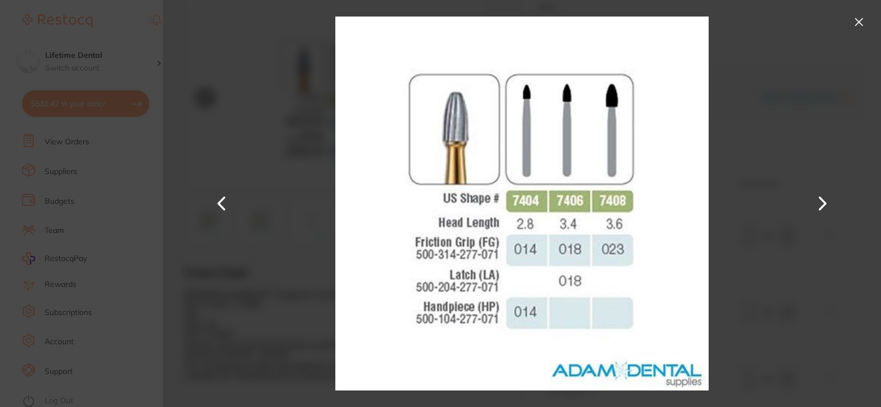
click at [275, 106] on div at bounding box center [522, 203] width 718 height 407
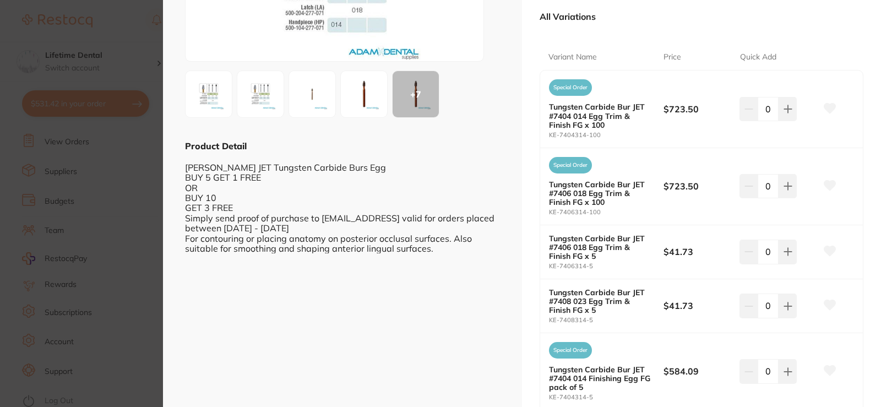
scroll to position [165, 0]
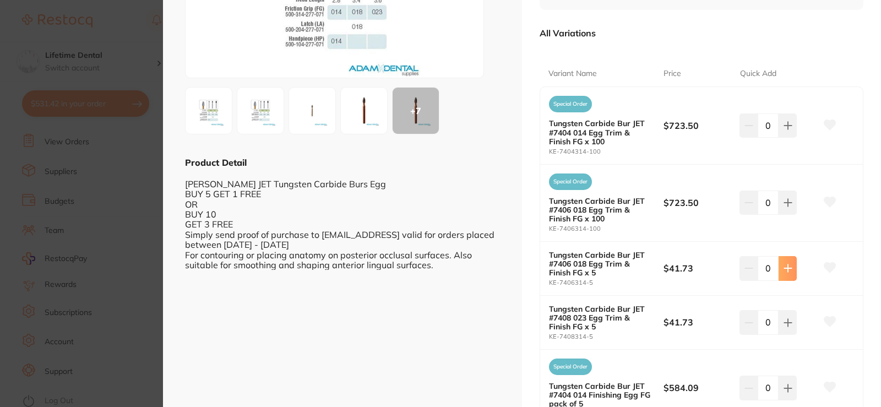
click at [792, 274] on button at bounding box center [787, 268] width 18 height 24
type input "2"
click at [826, 269] on icon at bounding box center [830, 268] width 12 height 10
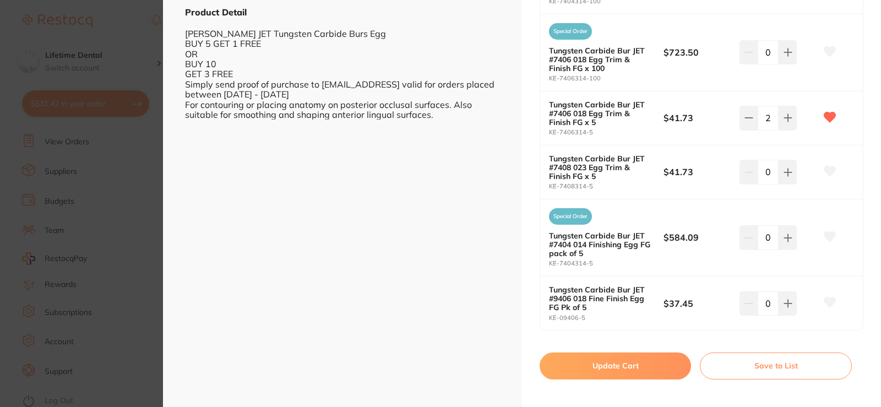
scroll to position [327, 0]
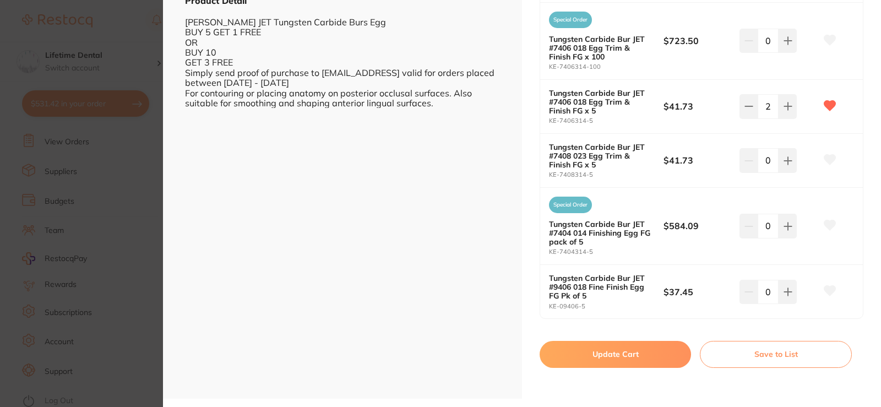
click at [762, 353] on button "Save to List" at bounding box center [776, 354] width 152 height 26
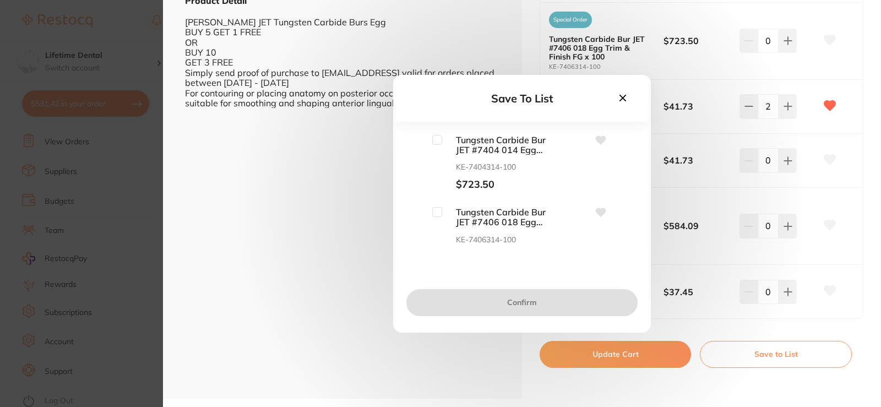
click at [438, 210] on input "checkbox" at bounding box center [437, 212] width 10 height 10
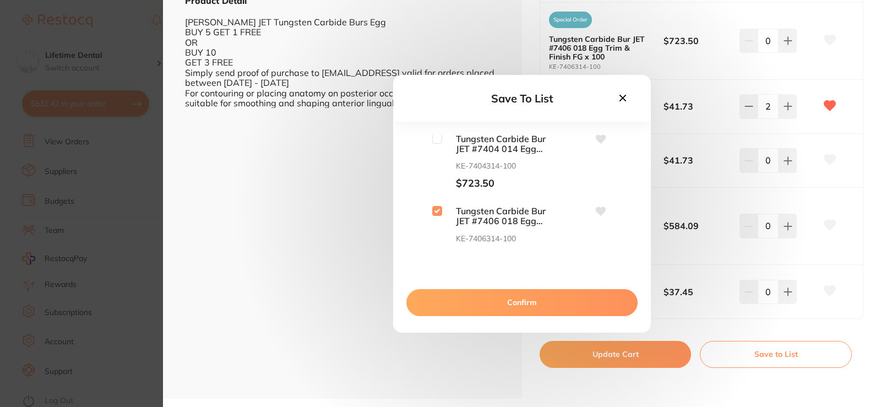
scroll to position [0, 0]
click at [439, 211] on input "checkbox" at bounding box center [437, 212] width 10 height 10
checkbox input "false"
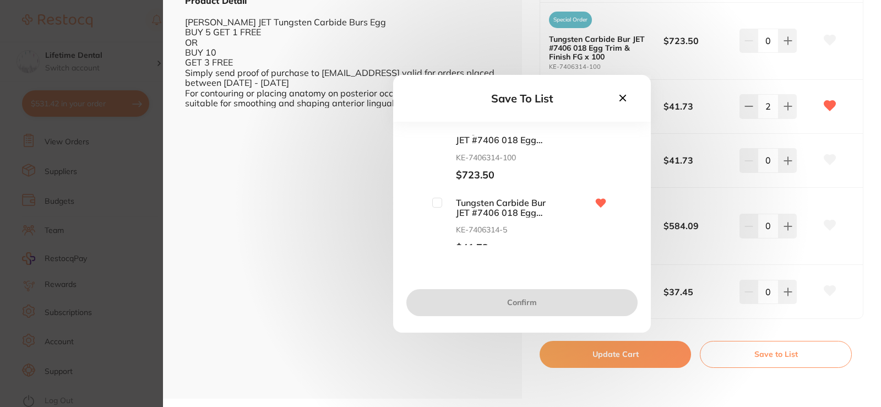
scroll to position [55, 0]
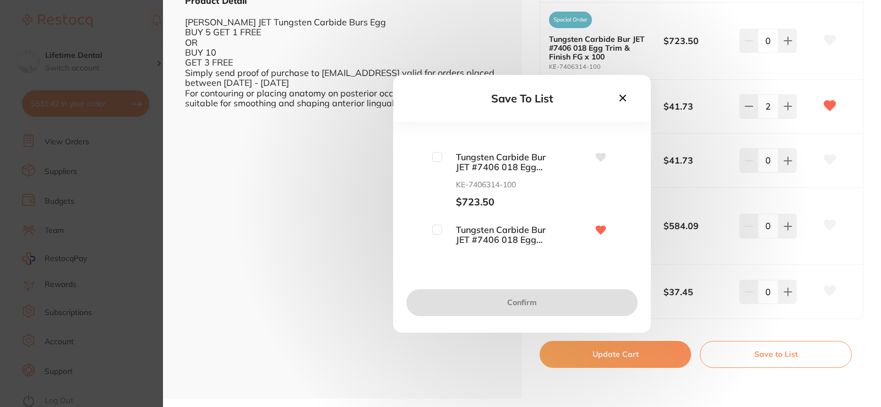
click at [440, 228] on input "checkbox" at bounding box center [437, 230] width 10 height 10
checkbox input "true"
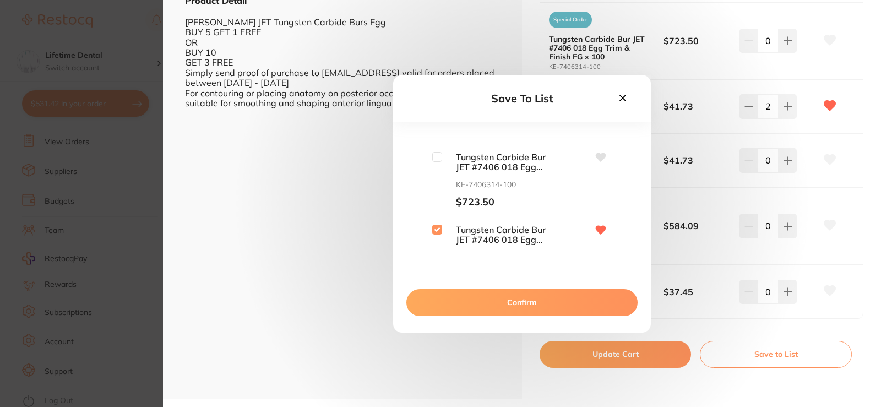
click at [508, 300] on button "Confirm" at bounding box center [521, 302] width 231 height 26
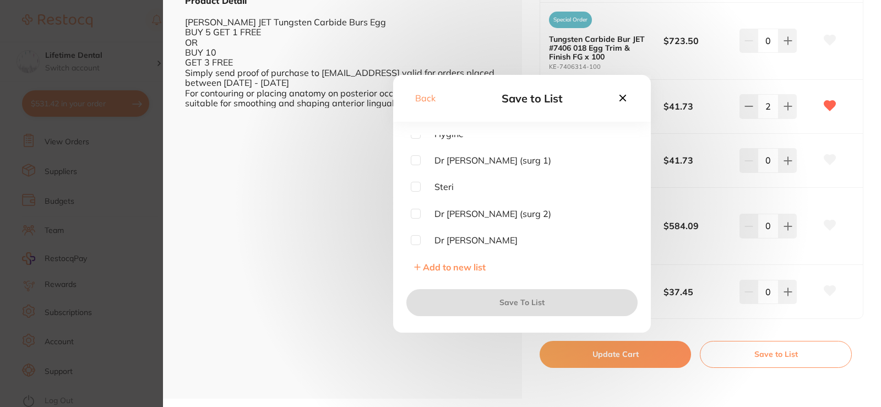
scroll to position [8, 0]
click at [418, 212] on input "checkbox" at bounding box center [416, 212] width 10 height 10
checkbox input "true"
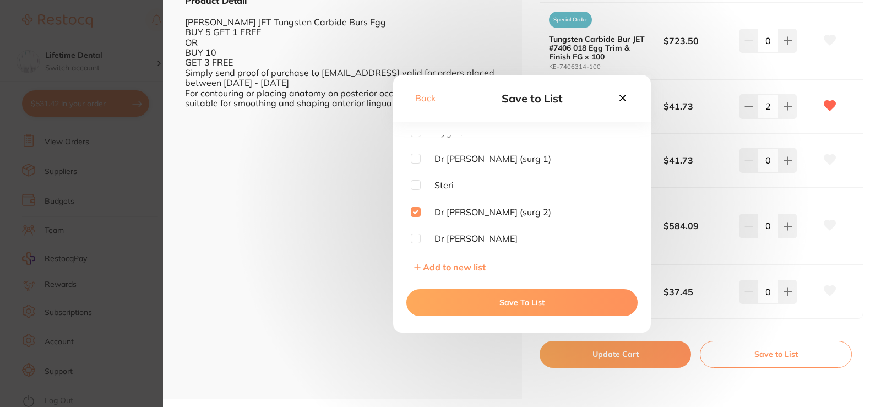
click at [473, 308] on button "Save To List" at bounding box center [521, 302] width 231 height 26
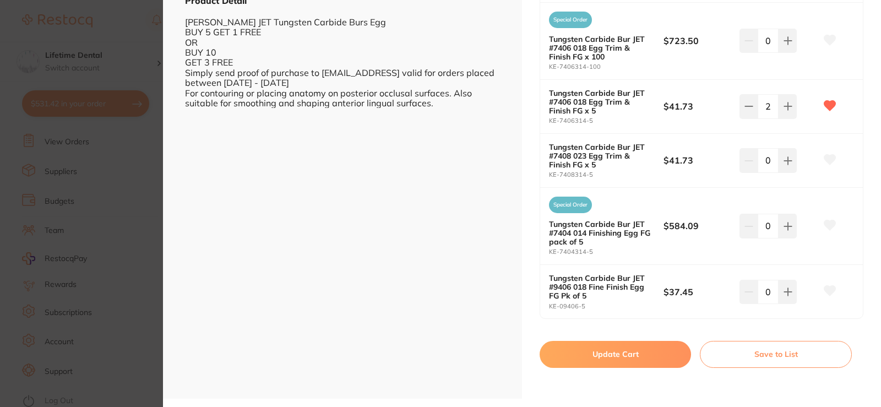
click at [747, 347] on button "Save to List" at bounding box center [776, 354] width 152 height 26
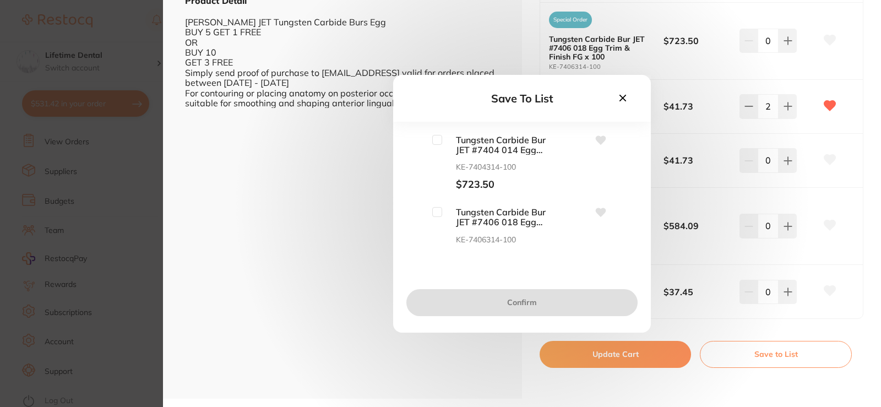
click at [626, 94] on icon at bounding box center [623, 98] width 12 height 12
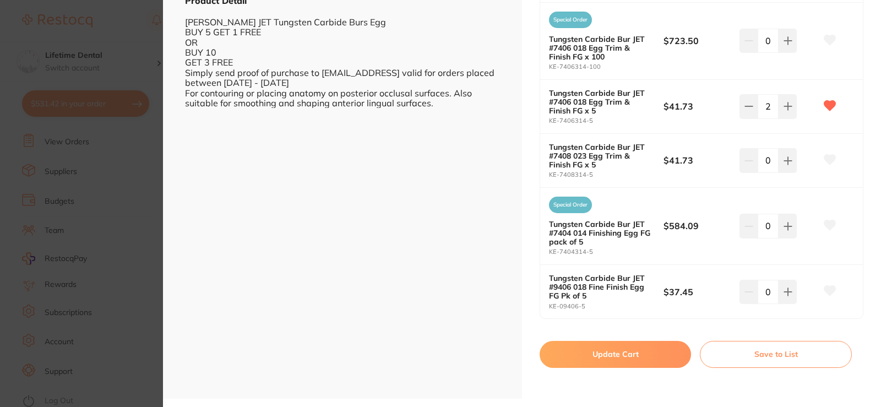
click at [631, 350] on button "Update Cart" at bounding box center [614, 354] width 151 height 26
checkbox input "false"
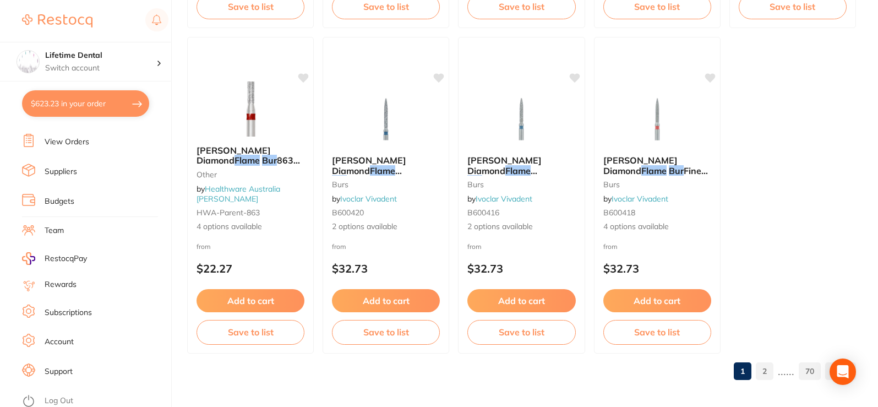
scroll to position [3376, 0]
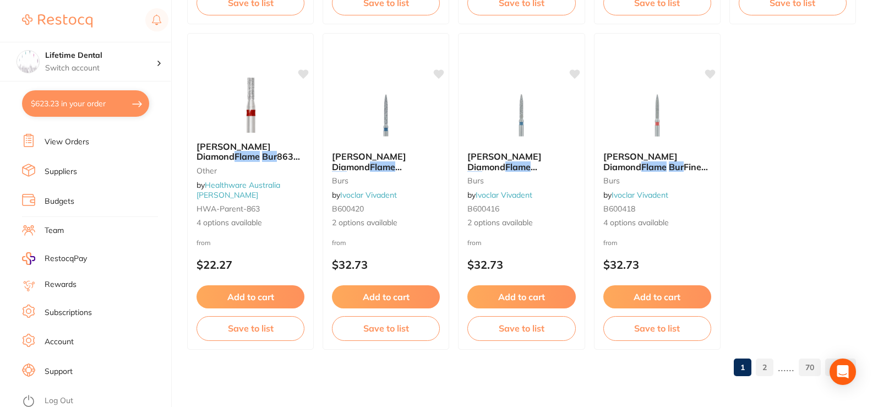
click at [766, 366] on link "2" at bounding box center [765, 367] width 18 height 22
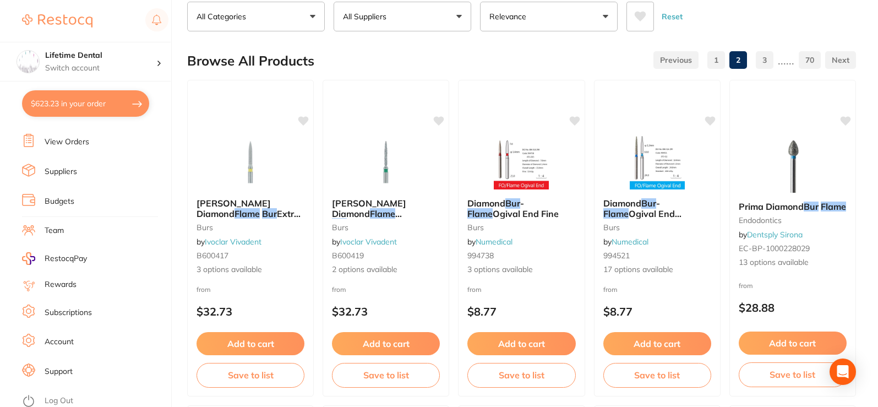
scroll to position [0, 0]
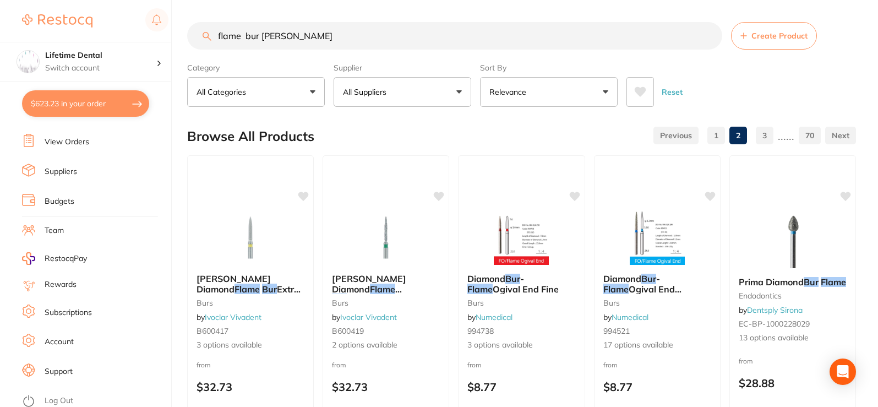
click at [717, 140] on link "1" at bounding box center [716, 135] width 18 height 22
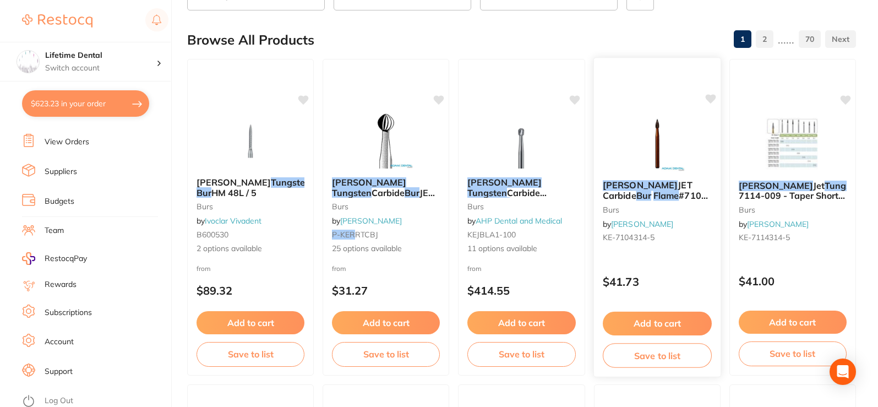
scroll to position [110, 0]
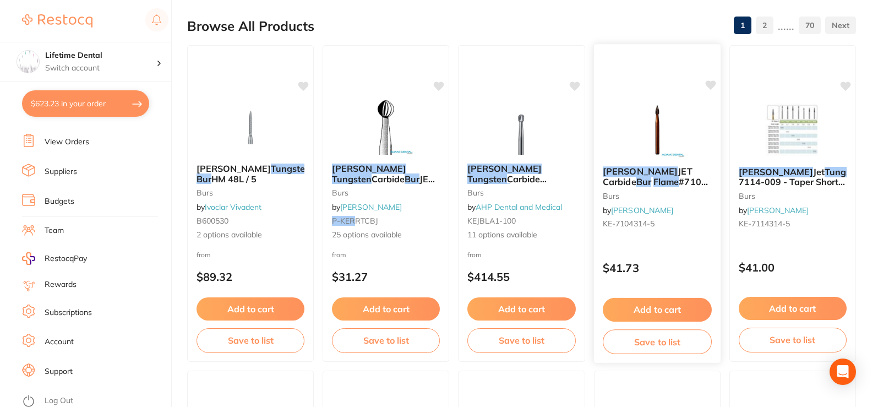
click at [659, 168] on span "JET Carbide" at bounding box center [648, 176] width 90 height 21
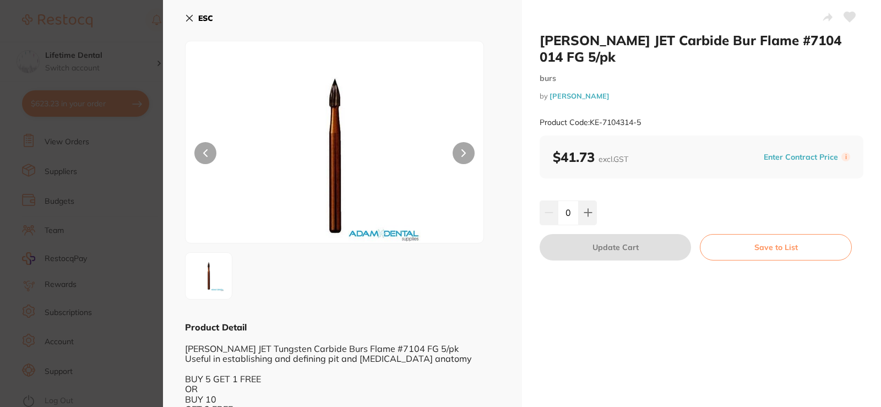
click at [187, 19] on icon at bounding box center [189, 18] width 9 height 9
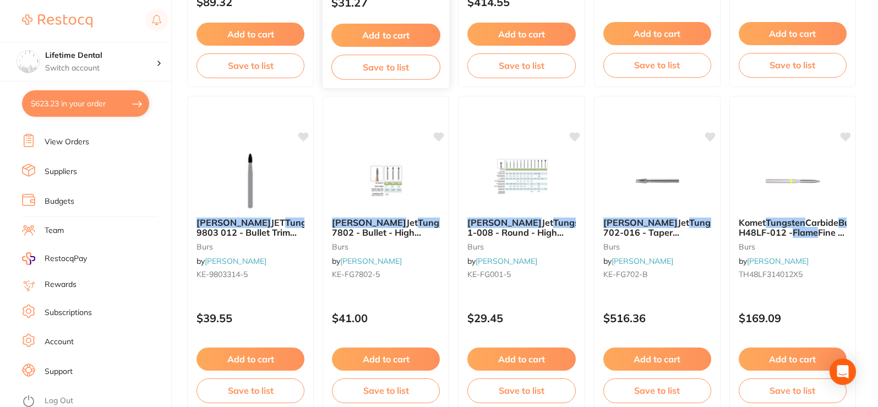
scroll to position [385, 0]
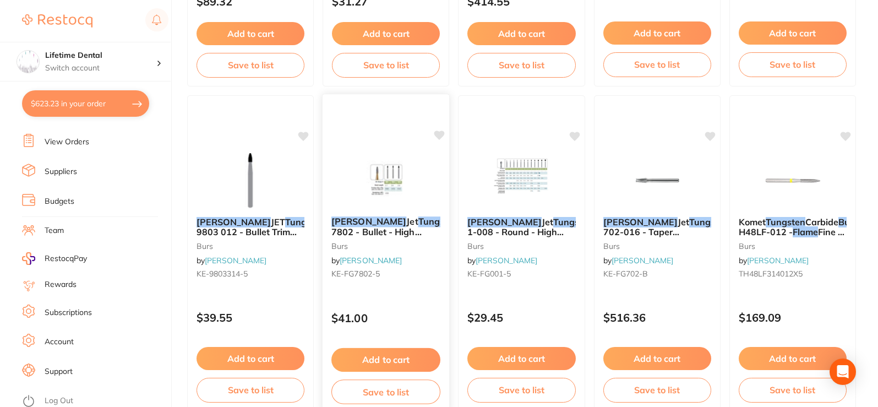
click at [375, 178] on img at bounding box center [386, 180] width 72 height 56
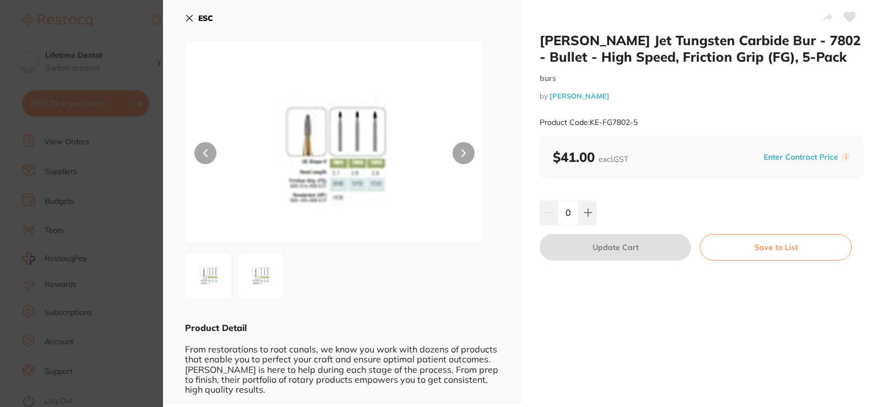
click at [198, 280] on img at bounding box center [209, 276] width 40 height 40
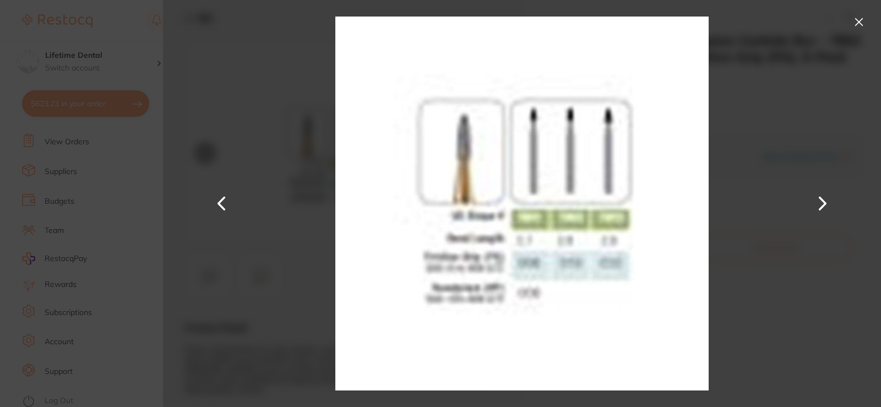
click at [853, 20] on button at bounding box center [859, 22] width 18 height 18
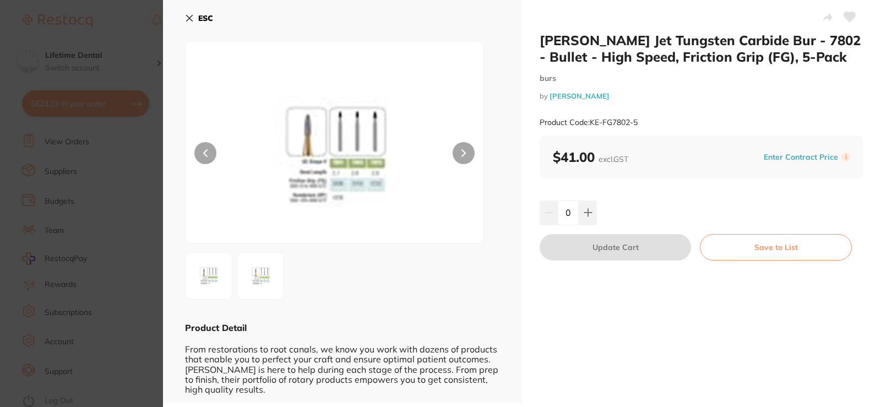
click at [187, 18] on icon at bounding box center [189, 18] width 9 height 9
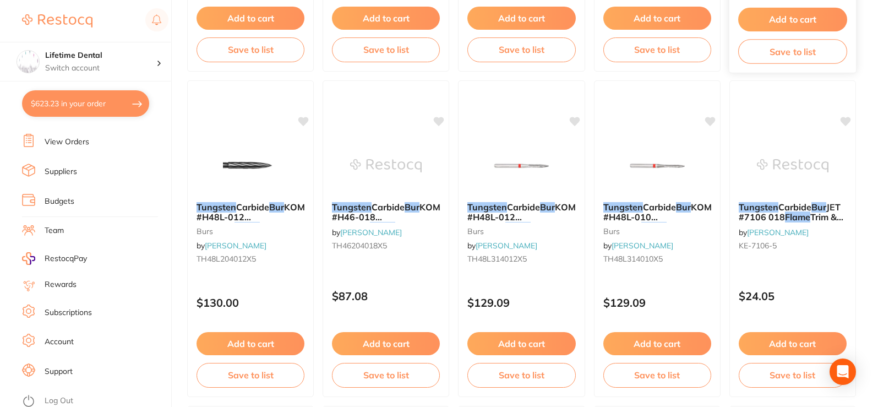
scroll to position [1504, 0]
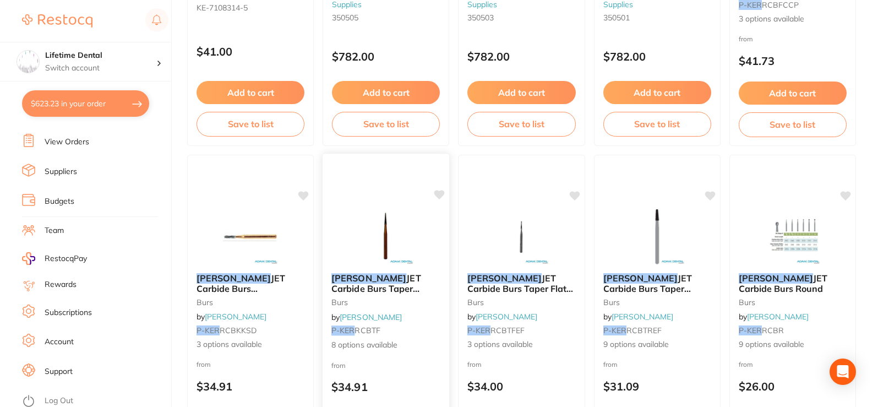
scroll to position [1982, 0]
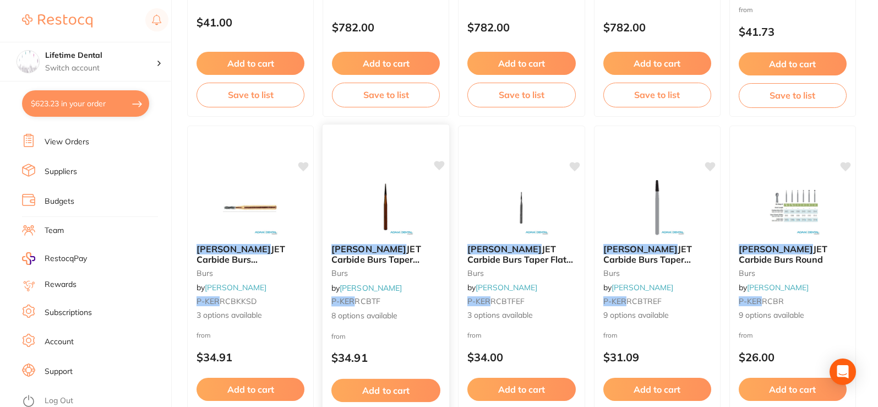
click at [381, 201] on img at bounding box center [386, 207] width 72 height 56
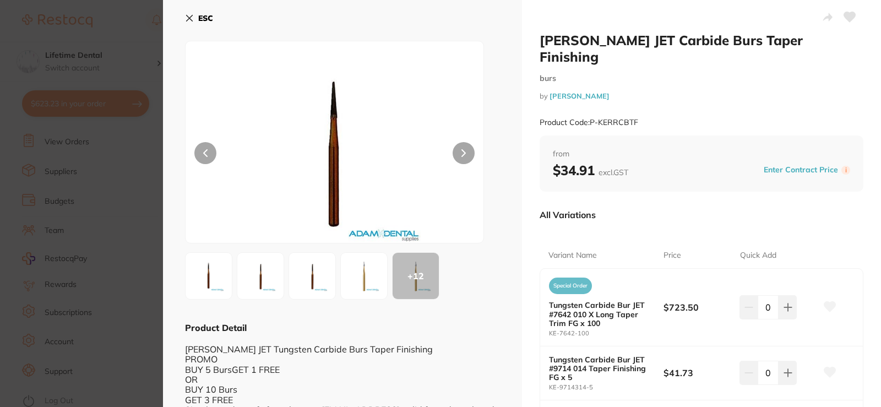
click at [377, 282] on img at bounding box center [364, 276] width 40 height 40
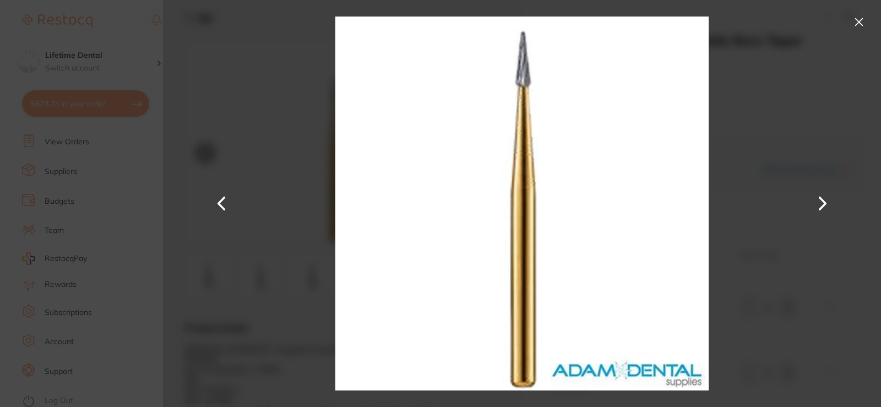
click at [223, 206] on button at bounding box center [221, 204] width 26 height 204
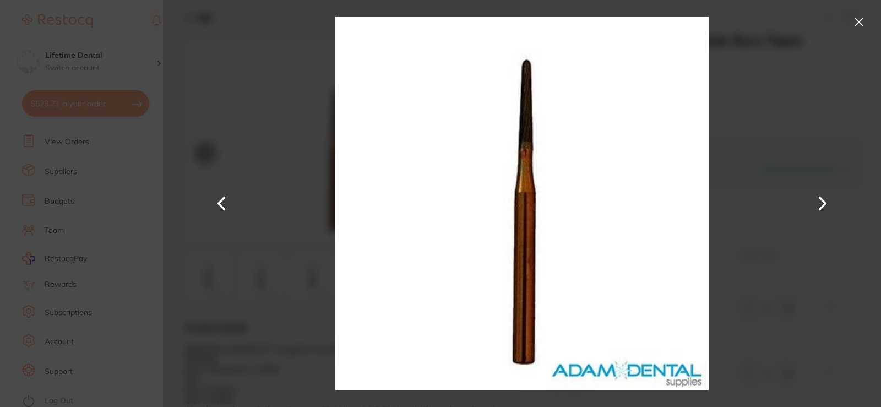
click at [223, 206] on button at bounding box center [221, 204] width 26 height 204
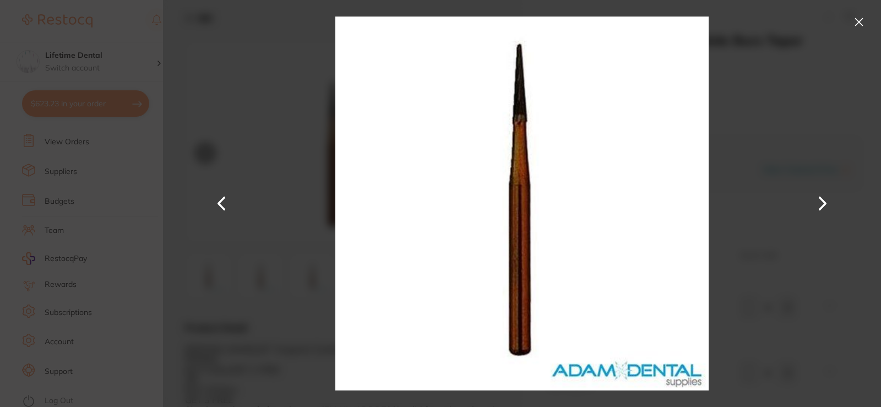
click at [223, 206] on button at bounding box center [221, 204] width 26 height 204
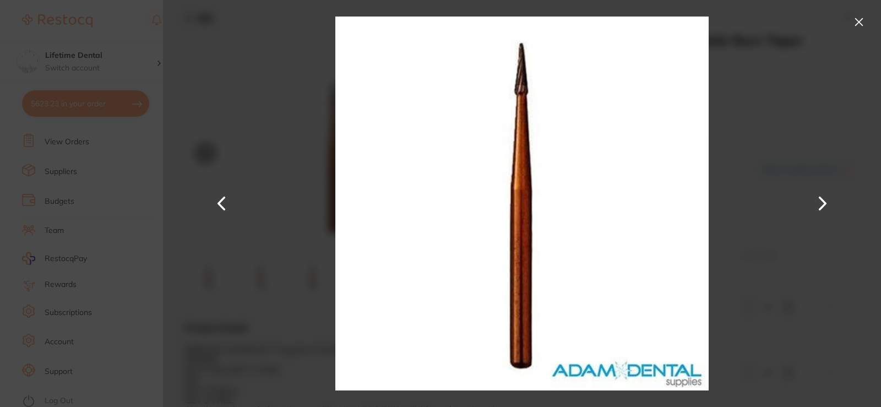
click at [821, 206] on button at bounding box center [822, 204] width 26 height 204
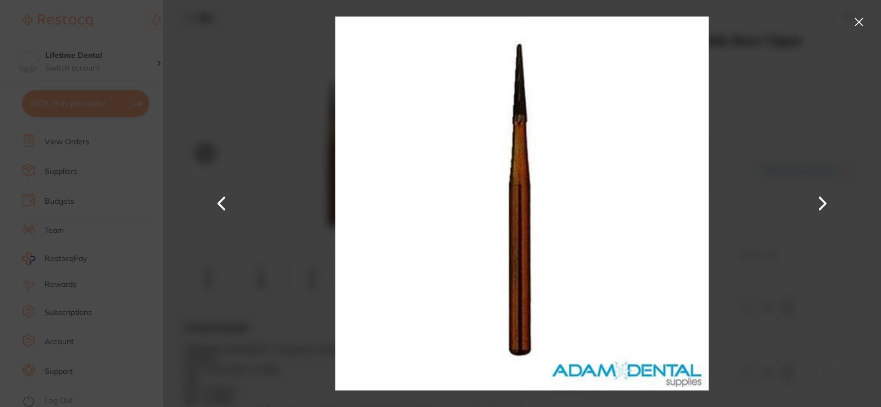
click at [850, 19] on button at bounding box center [859, 22] width 18 height 18
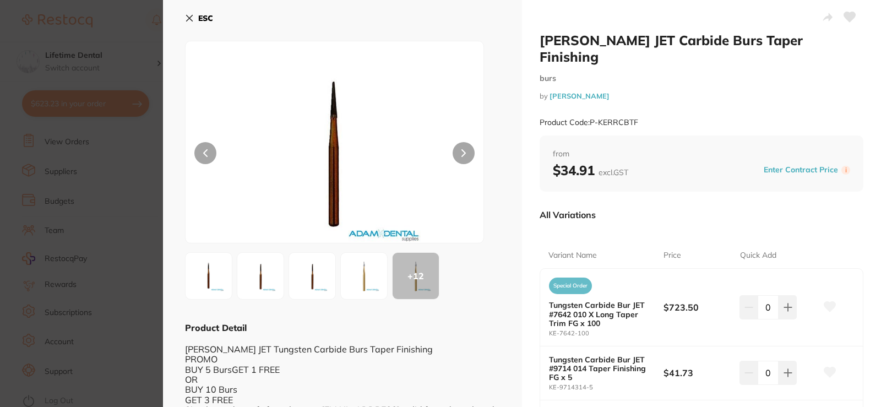
click at [222, 289] on img at bounding box center [209, 276] width 40 height 40
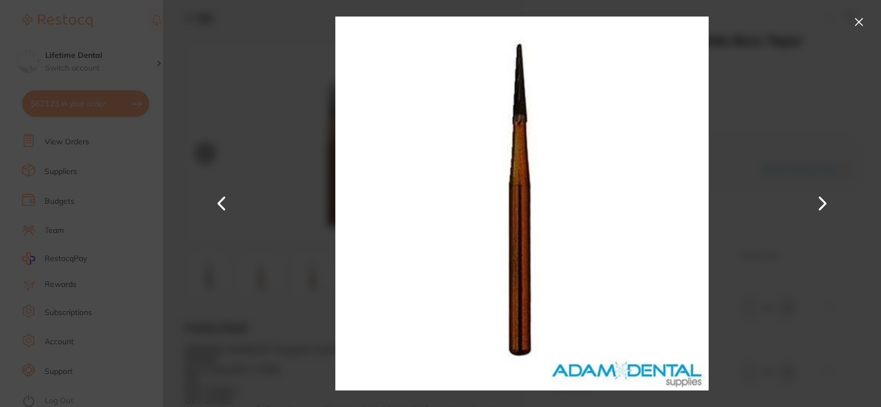
click at [857, 13] on button at bounding box center [859, 22] width 18 height 18
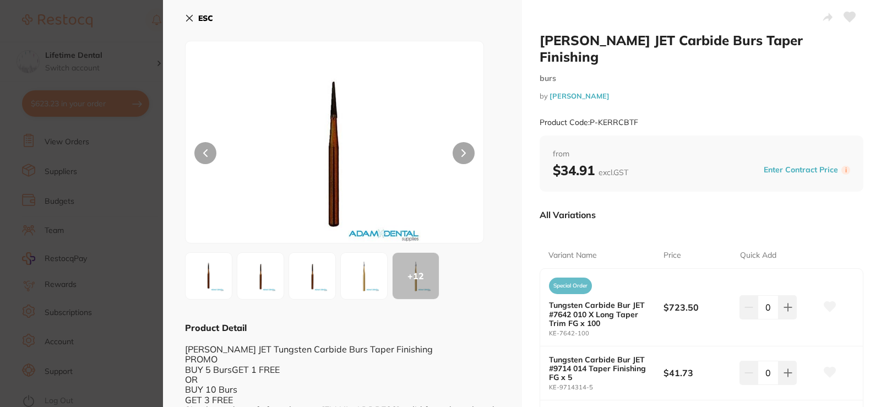
click at [209, 155] on button at bounding box center [205, 153] width 22 height 22
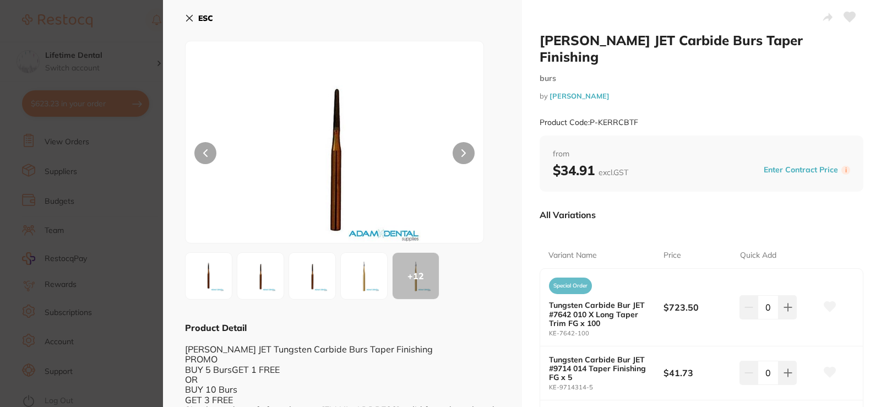
click at [209, 155] on button at bounding box center [205, 153] width 22 height 22
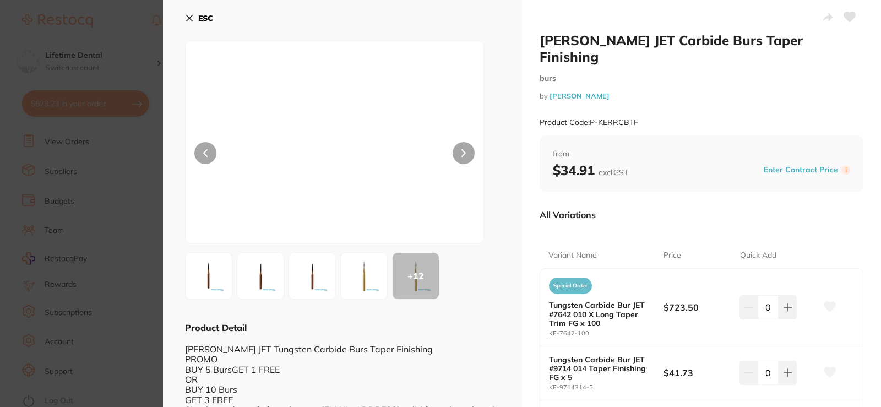
click at [209, 155] on button at bounding box center [205, 153] width 22 height 22
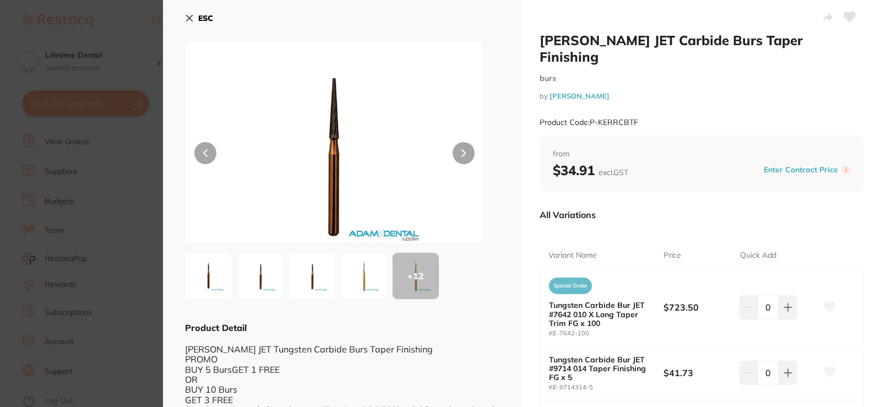
click at [209, 155] on button at bounding box center [205, 153] width 22 height 22
click at [376, 277] on img at bounding box center [364, 276] width 40 height 40
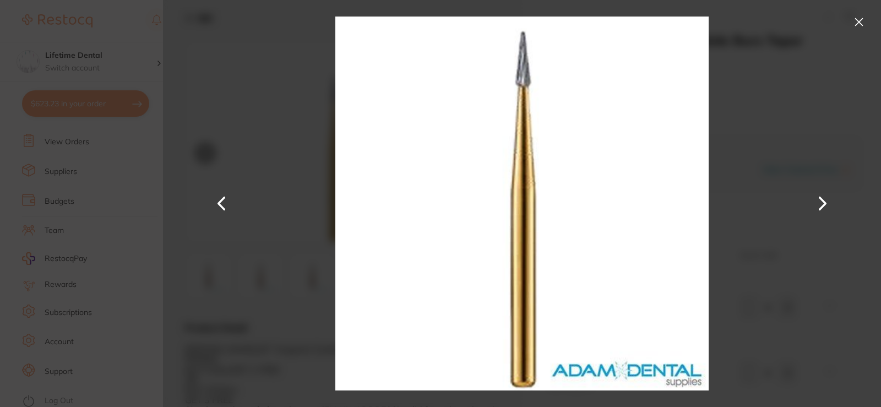
click at [868, 22] on div at bounding box center [522, 203] width 718 height 407
click at [857, 19] on button at bounding box center [859, 22] width 18 height 18
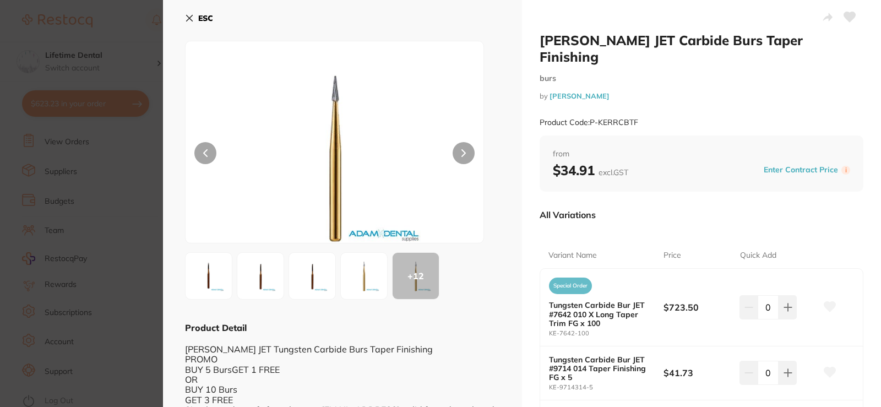
click at [191, 15] on icon at bounding box center [189, 18] width 9 height 9
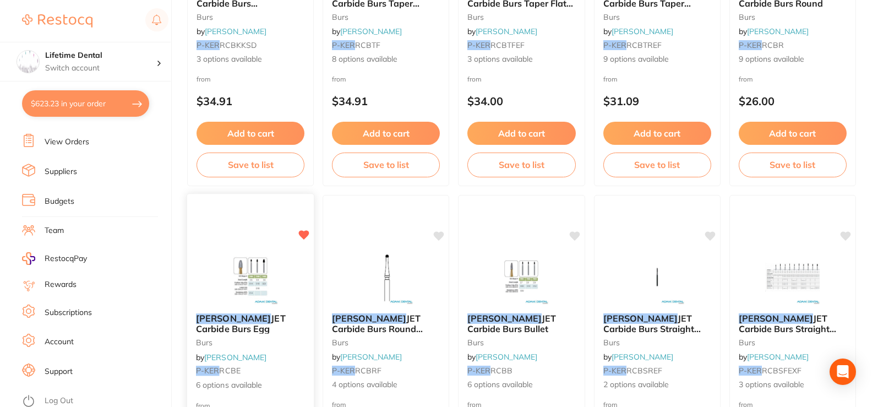
scroll to position [2257, 0]
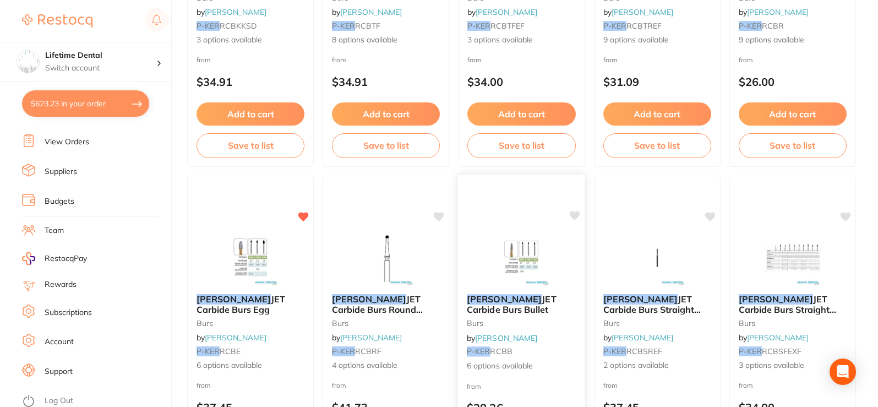
click at [509, 283] on img at bounding box center [522, 258] width 72 height 56
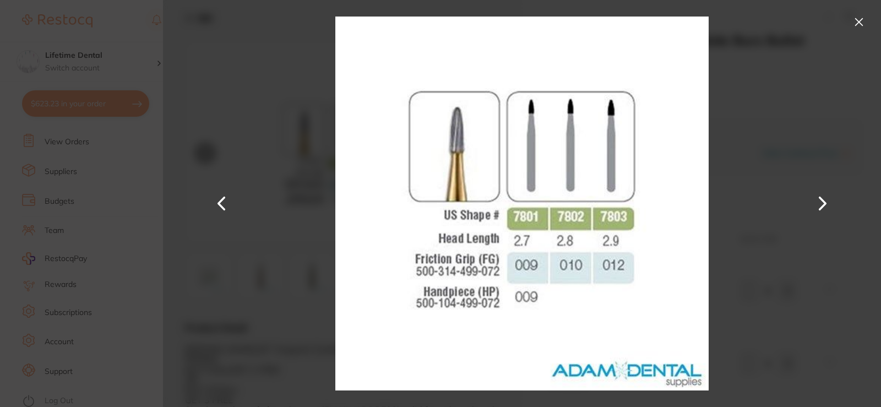
click at [860, 27] on button at bounding box center [859, 22] width 18 height 18
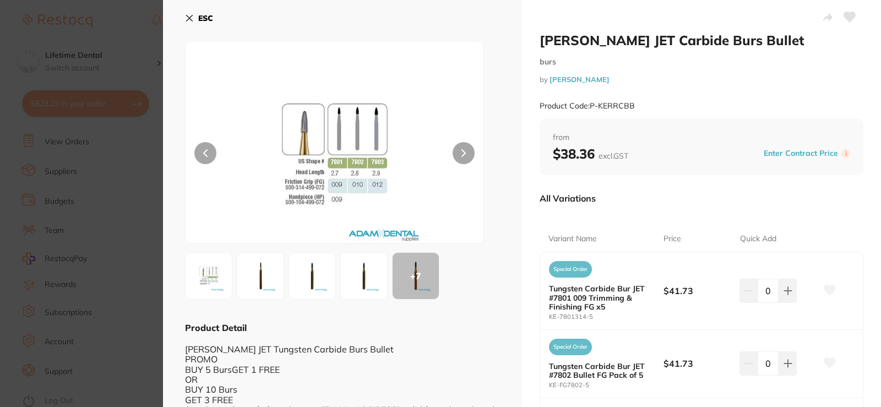
click at [265, 263] on img at bounding box center [261, 276] width 40 height 40
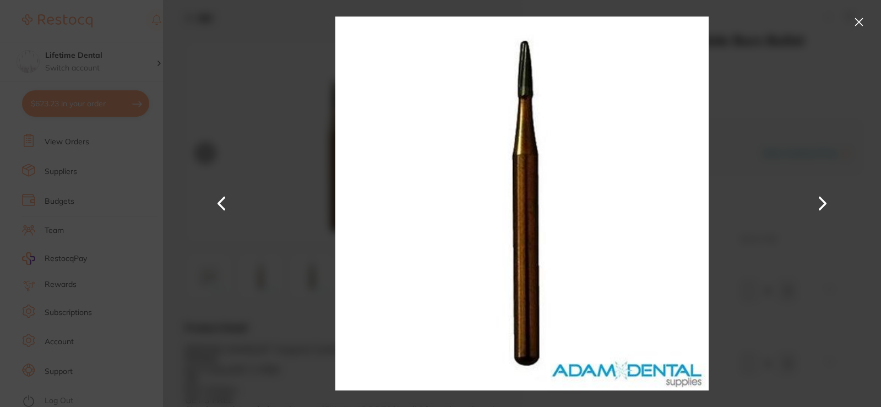
click at [857, 21] on button at bounding box center [859, 22] width 18 height 18
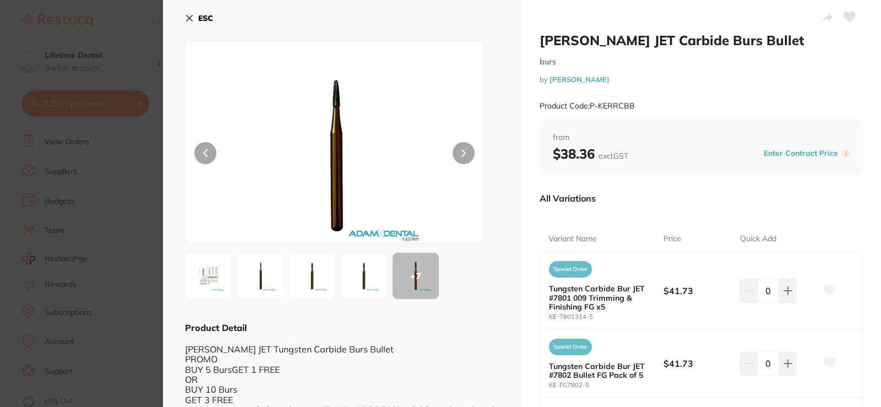
click at [317, 266] on img at bounding box center [312, 276] width 40 height 40
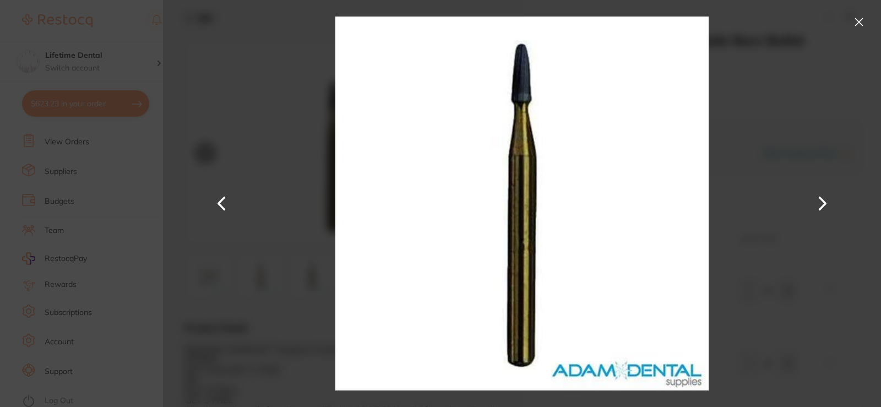
click at [856, 25] on button at bounding box center [859, 22] width 18 height 18
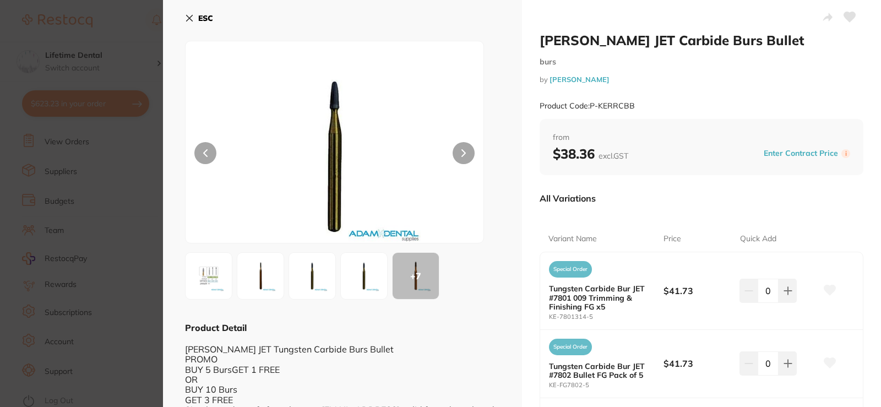
click at [364, 271] on img at bounding box center [364, 276] width 40 height 40
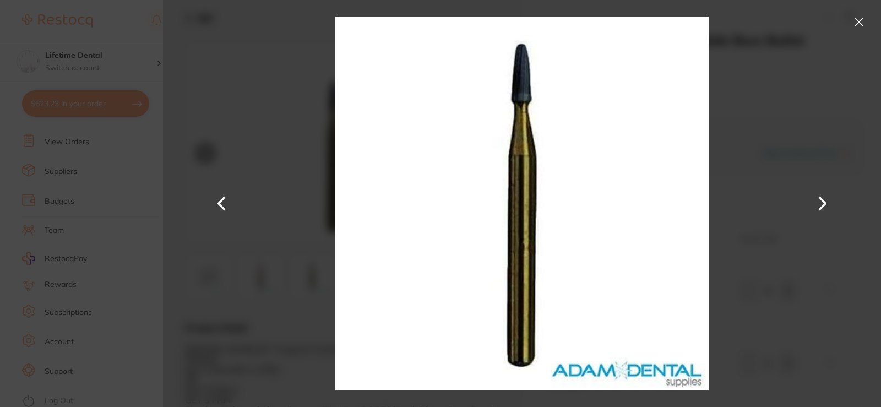
click at [857, 21] on button at bounding box center [859, 22] width 18 height 18
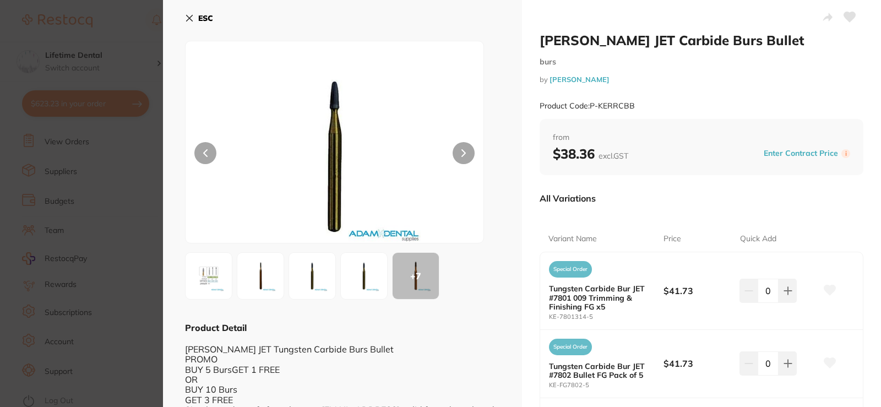
click at [415, 286] on div "+ 7" at bounding box center [415, 276] width 46 height 46
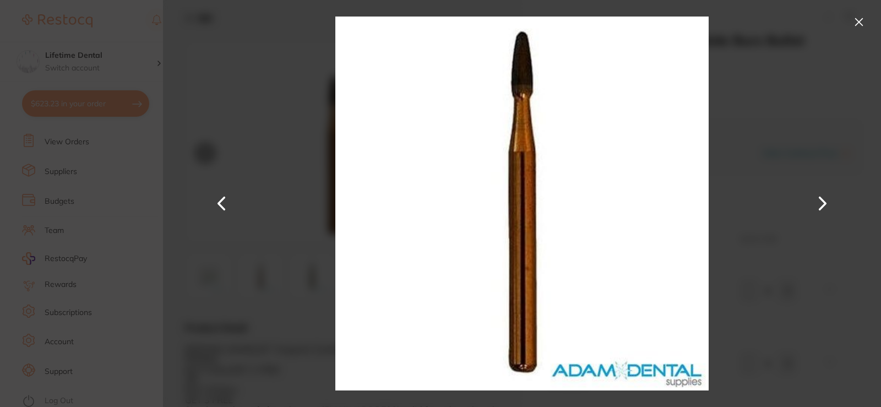
click at [825, 204] on button at bounding box center [822, 204] width 26 height 204
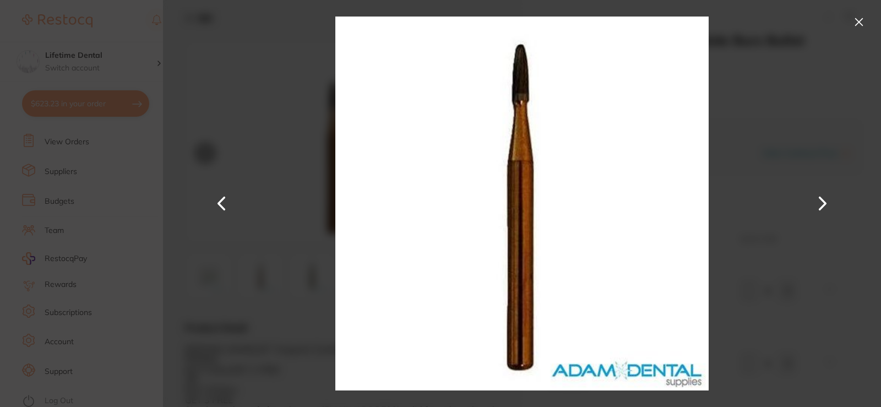
click at [825, 204] on button at bounding box center [822, 204] width 26 height 204
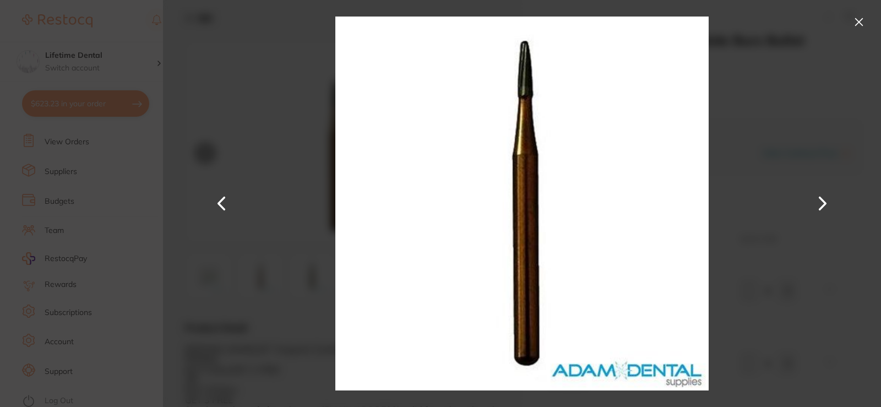
click at [858, 19] on button at bounding box center [859, 22] width 18 height 18
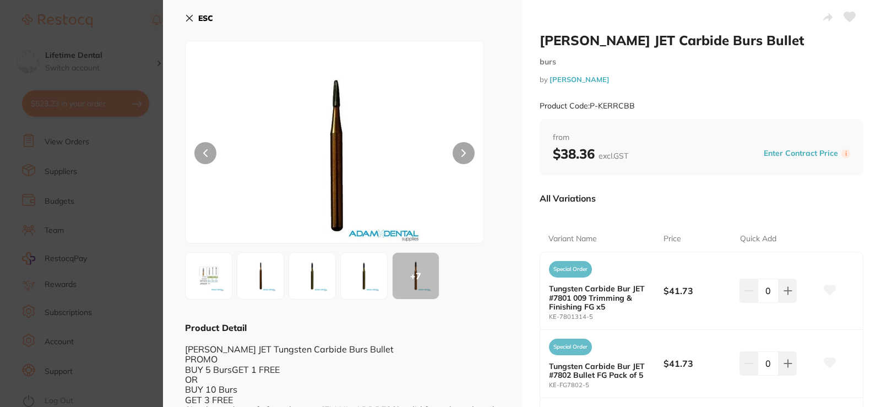
click at [187, 21] on icon at bounding box center [190, 18] width 6 height 6
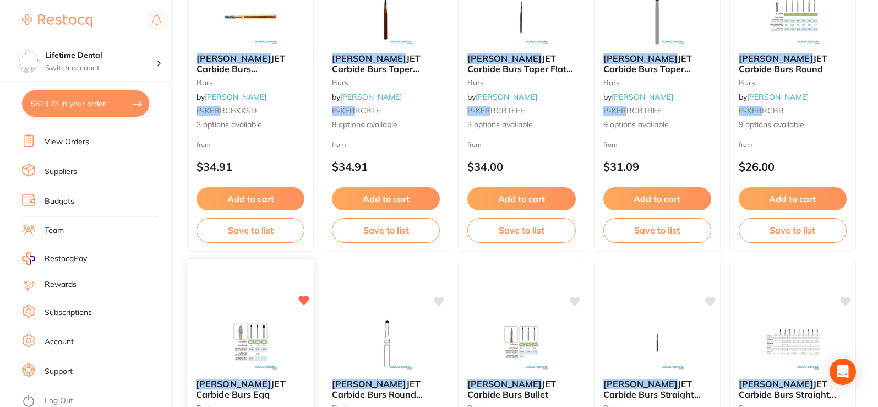
scroll to position [2092, 0]
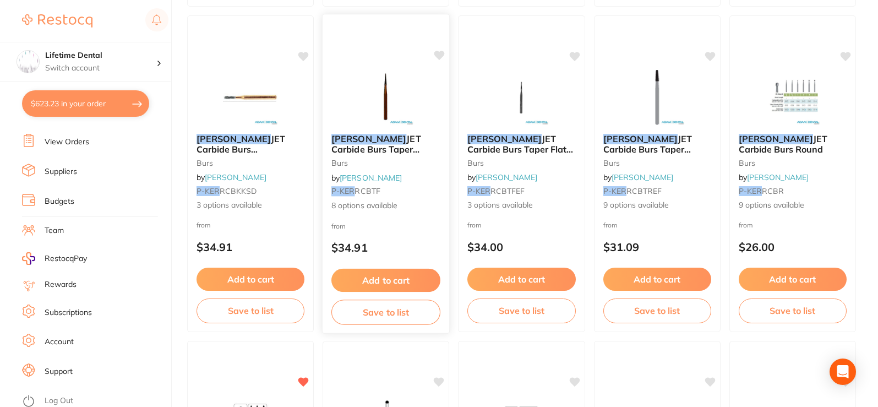
click at [386, 88] on img at bounding box center [386, 97] width 72 height 56
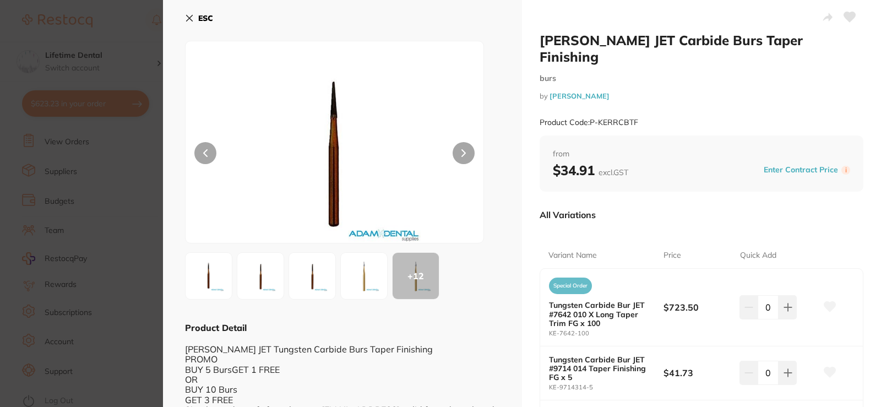
click at [345, 279] on img at bounding box center [364, 276] width 40 height 40
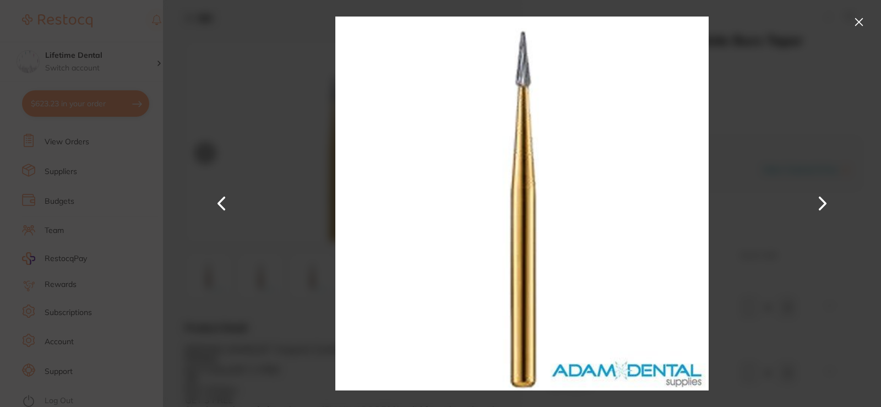
click at [852, 20] on button at bounding box center [859, 22] width 18 height 18
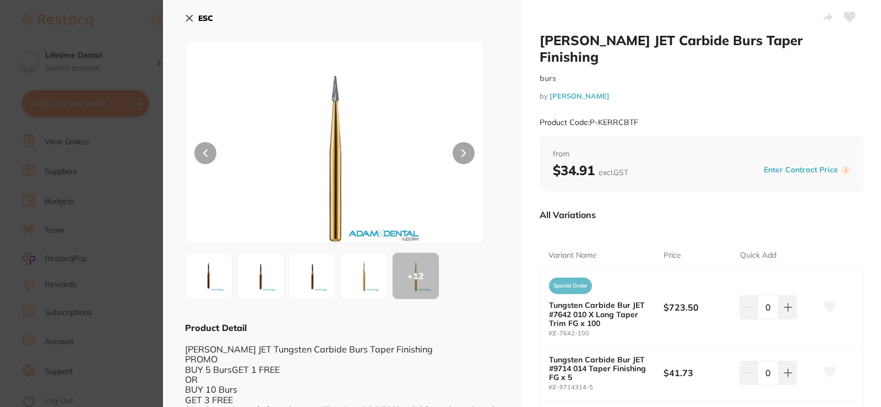
click at [312, 281] on img at bounding box center [312, 276] width 40 height 40
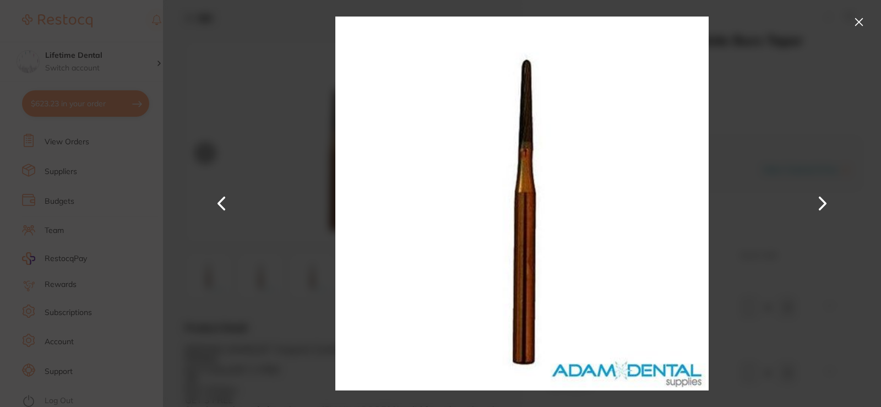
click at [857, 23] on button at bounding box center [859, 22] width 18 height 18
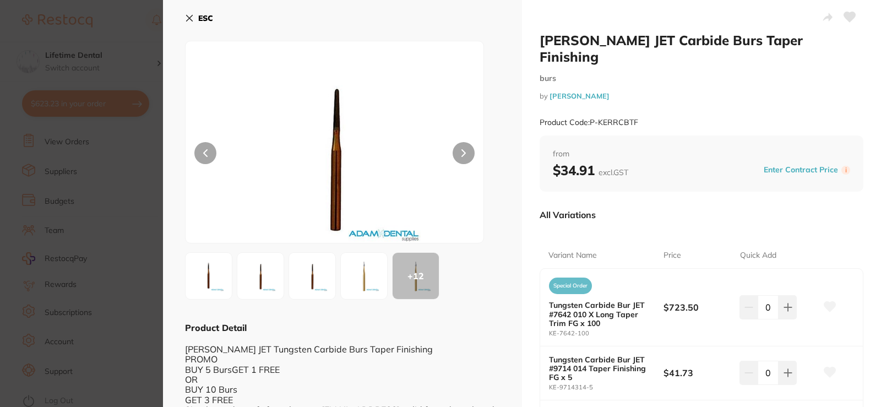
click at [230, 277] on button at bounding box center [208, 275] width 47 height 47
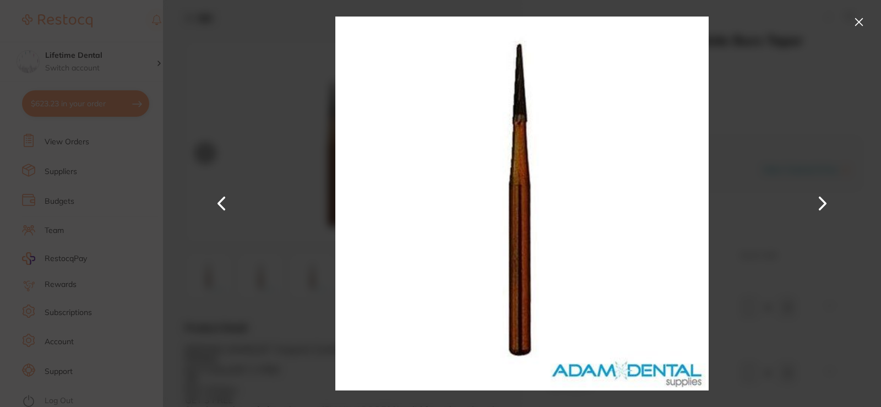
click at [825, 206] on button at bounding box center [822, 204] width 26 height 204
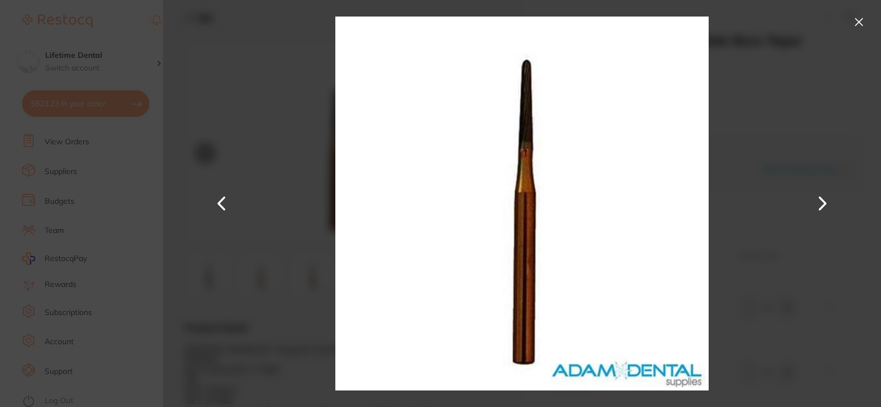
click at [825, 206] on button at bounding box center [822, 204] width 26 height 204
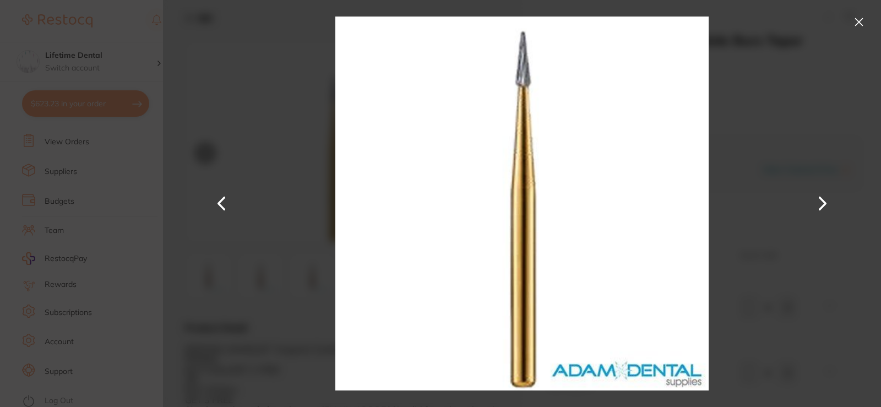
click at [825, 206] on button at bounding box center [822, 204] width 26 height 204
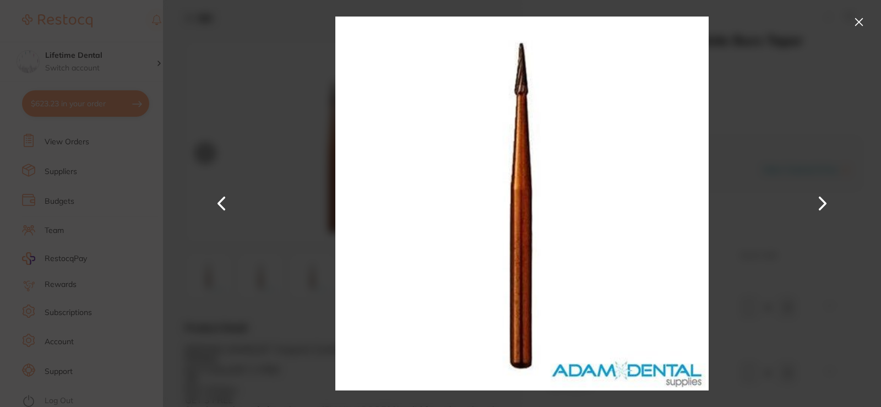
click at [825, 206] on button at bounding box center [822, 204] width 26 height 204
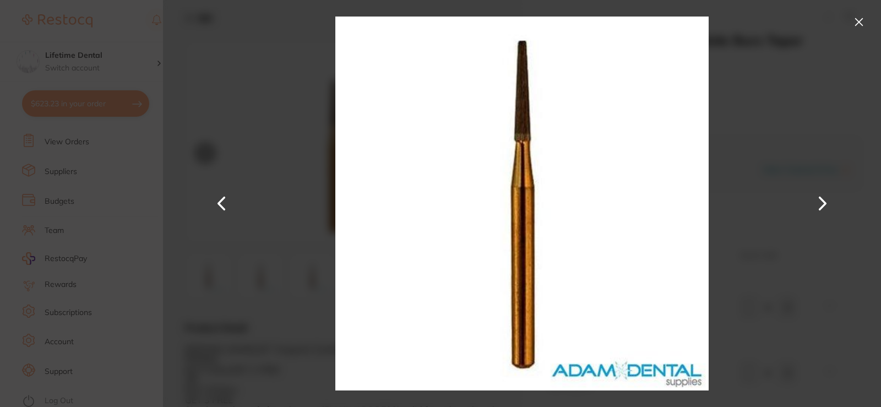
click at [825, 206] on button at bounding box center [822, 204] width 26 height 204
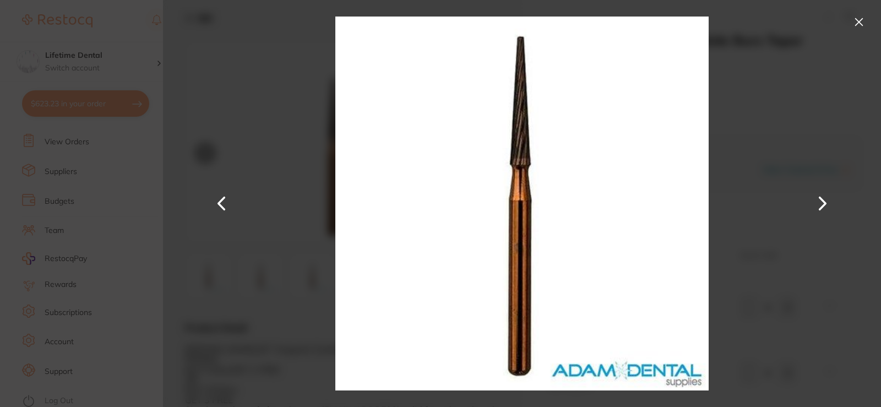
click at [825, 206] on button at bounding box center [822, 204] width 26 height 204
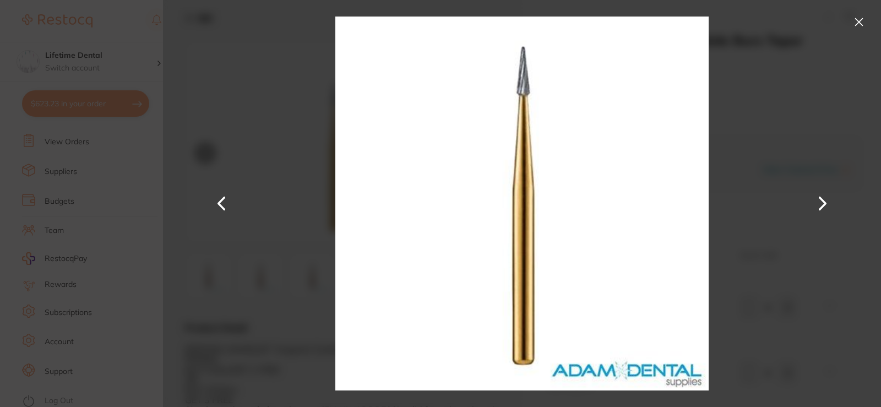
click at [825, 206] on button at bounding box center [822, 204] width 26 height 204
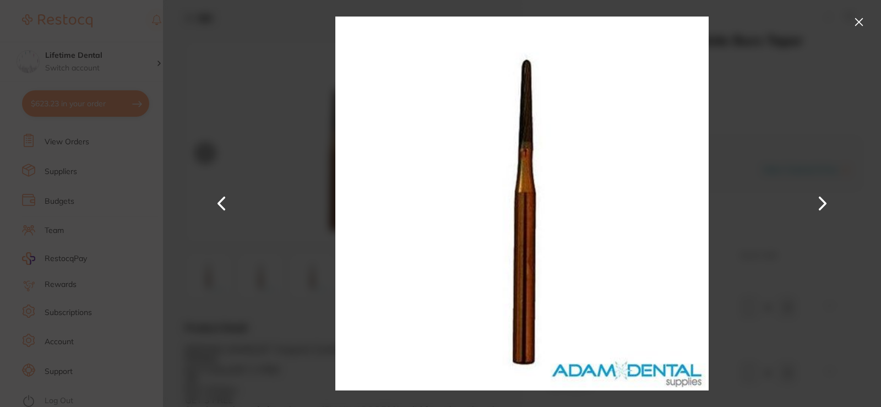
click at [825, 206] on button at bounding box center [822, 204] width 26 height 204
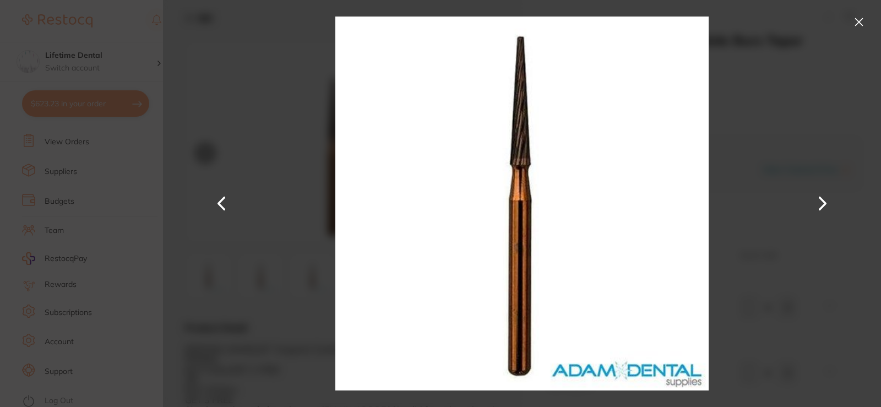
click at [825, 206] on button at bounding box center [822, 204] width 26 height 204
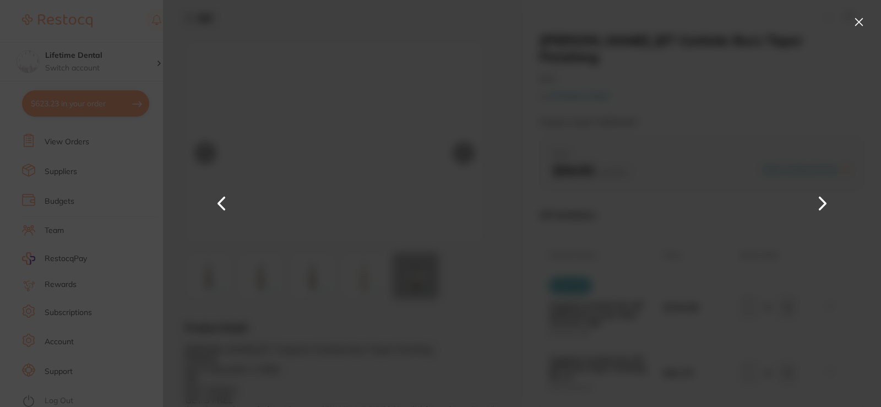
click at [825, 206] on button at bounding box center [822, 204] width 26 height 204
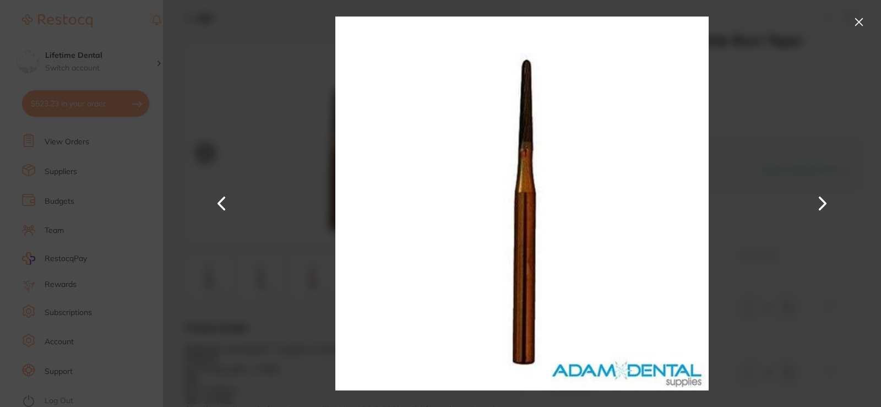
click at [825, 206] on button at bounding box center [822, 204] width 26 height 204
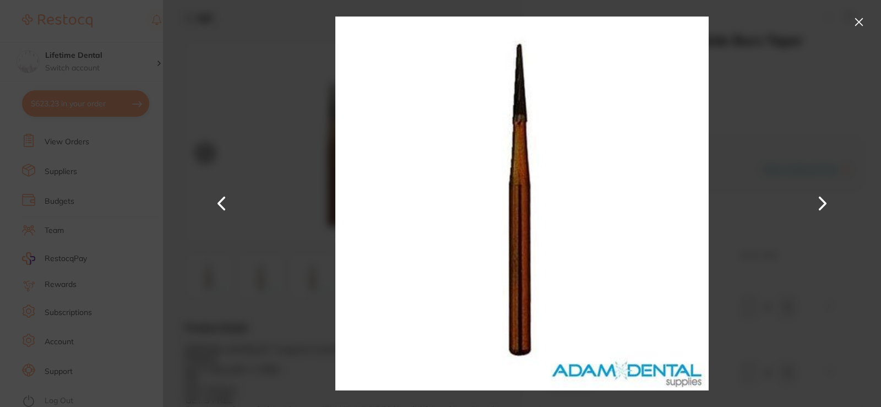
click at [825, 206] on button at bounding box center [822, 204] width 26 height 204
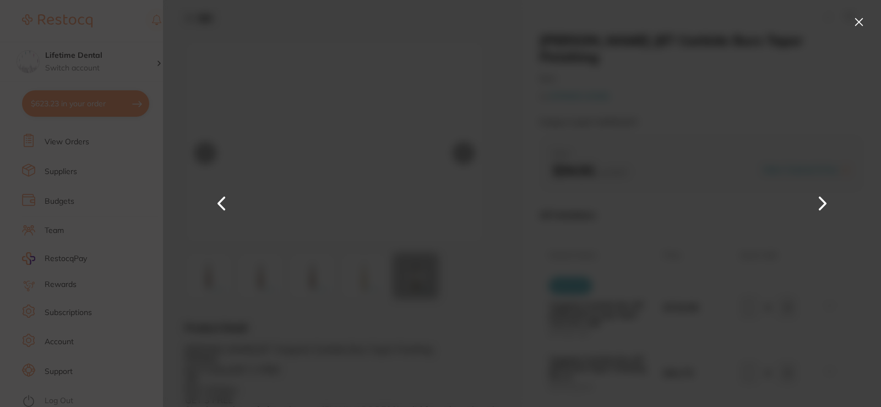
click at [825, 206] on button at bounding box center [822, 204] width 26 height 204
click at [823, 206] on button at bounding box center [822, 204] width 26 height 204
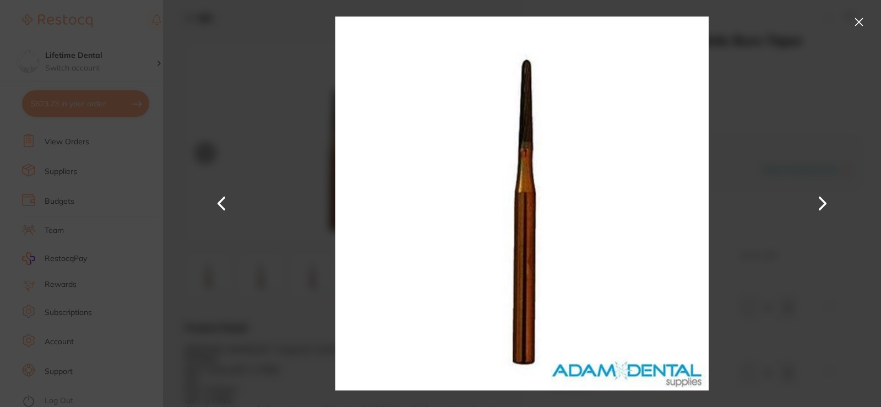
click at [822, 206] on button at bounding box center [822, 204] width 26 height 204
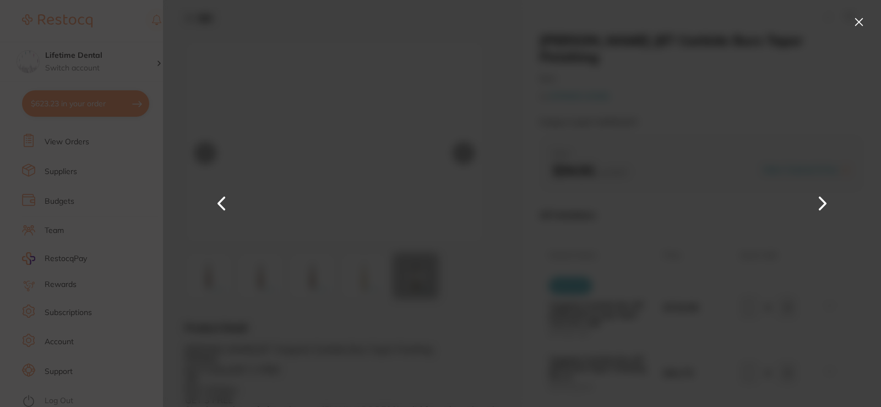
click at [822, 206] on button at bounding box center [822, 204] width 26 height 204
drag, startPoint x: 818, startPoint y: 205, endPoint x: 806, endPoint y: 187, distance: 22.3
click at [811, 194] on button at bounding box center [822, 204] width 26 height 204
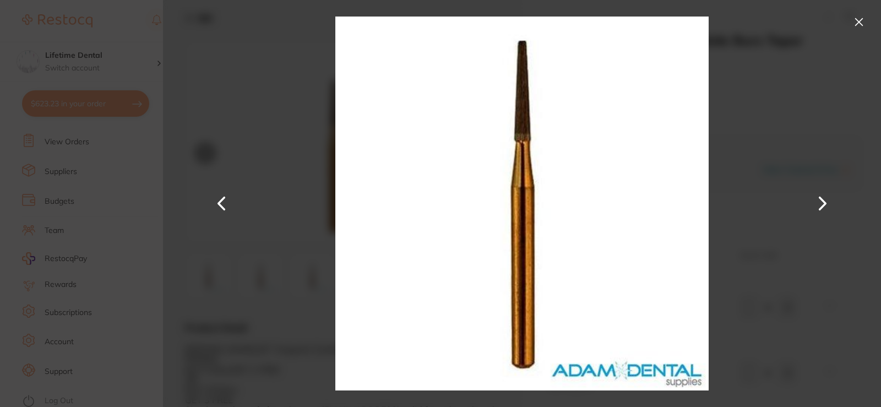
click at [858, 22] on button at bounding box center [859, 22] width 18 height 18
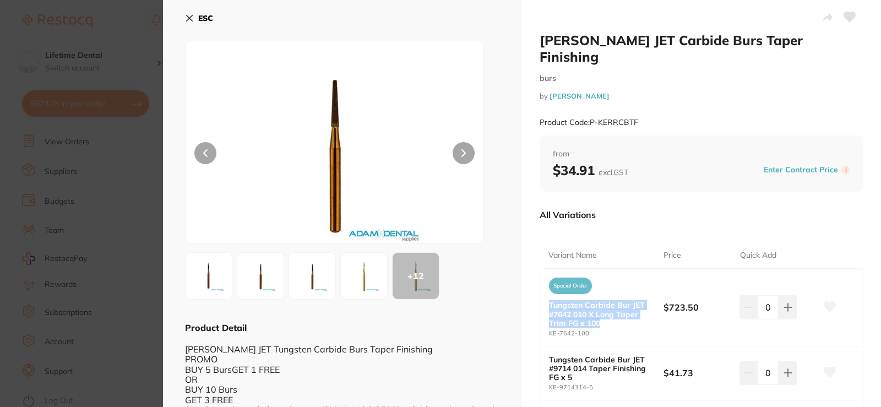
drag, startPoint x: 549, startPoint y: 287, endPoint x: 635, endPoint y: 309, distance: 89.1
click at [635, 309] on b "Tungsten Carbide Bur JET #7642 010 X Long Taper Trim FG x 100" at bounding box center [600, 314] width 103 height 26
copy b "Tungsten Carbide Bur JET #7642 010 X Long Taper Trim FG x 100"
click at [193, 17] on icon at bounding box center [189, 18] width 9 height 9
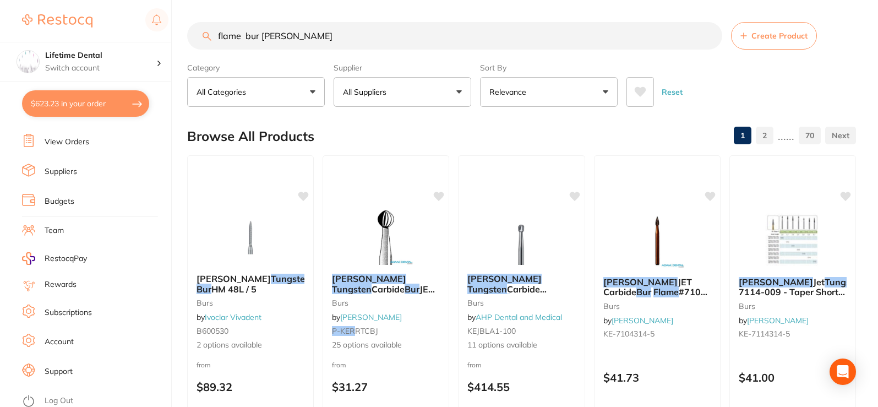
click at [346, 46] on input "flame bur [PERSON_NAME]" at bounding box center [454, 36] width 535 height 28
drag, startPoint x: 353, startPoint y: 41, endPoint x: 67, endPoint y: 46, distance: 286.3
click at [67, 46] on div "$623.23 Lifetime Dental Switch account Lifetime Dental $623.23 in your order Da…" at bounding box center [439, 203] width 878 height 407
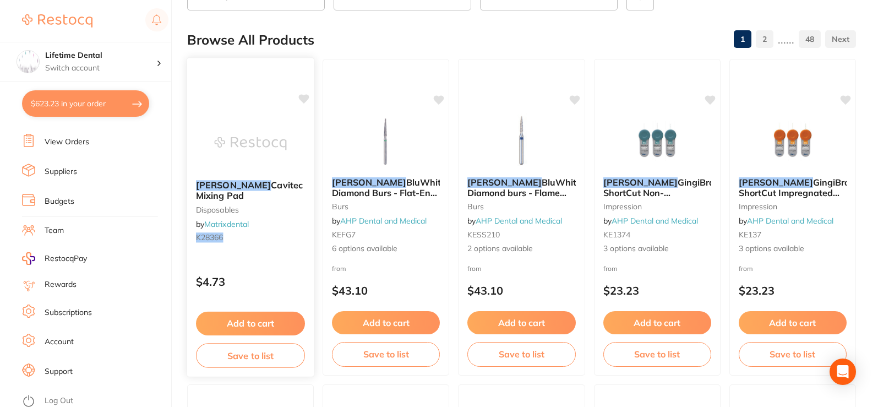
scroll to position [0, 0]
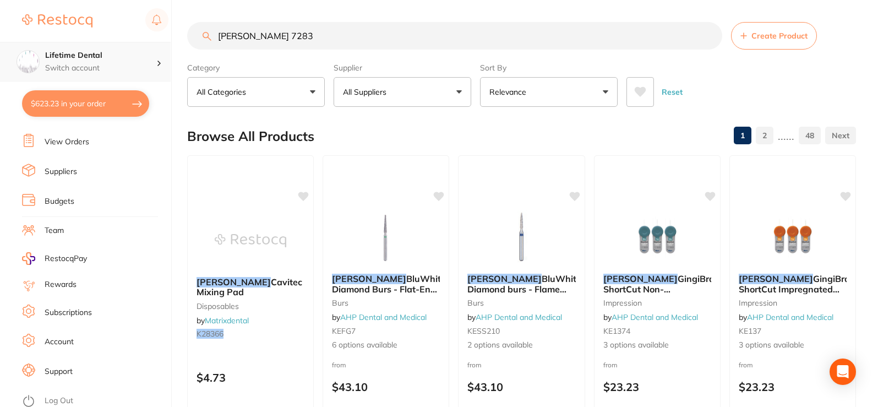
drag, startPoint x: 353, startPoint y: 37, endPoint x: 0, endPoint y: 51, distance: 353.1
click at [0, 51] on div "$623.23 Lifetime Dental Switch account Lifetime Dental $623.23 in your order Da…" at bounding box center [439, 203] width 878 height 407
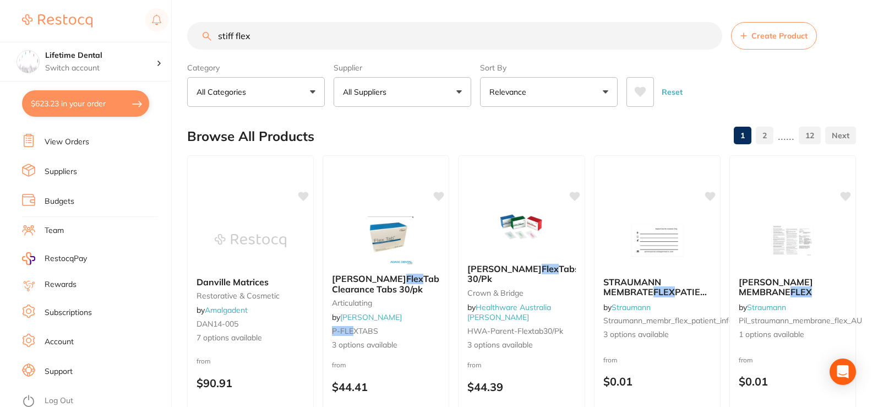
scroll to position [1, 0]
drag, startPoint x: 267, startPoint y: 39, endPoint x: 205, endPoint y: 44, distance: 61.9
click at [205, 44] on input "stiff flex" at bounding box center [454, 36] width 535 height 28
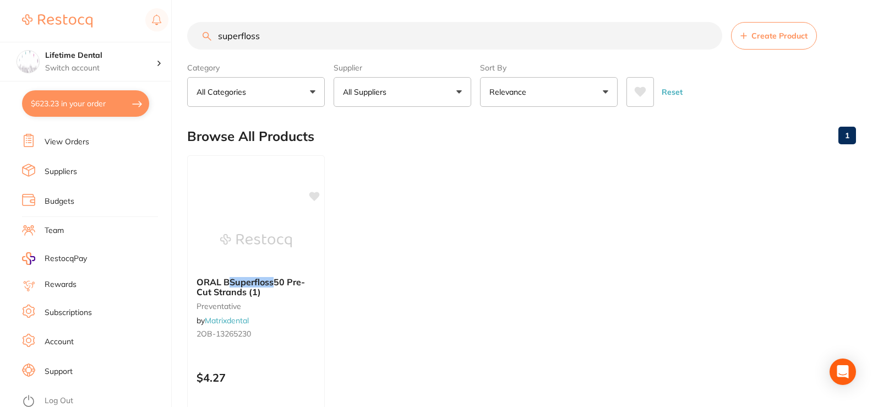
type input "superfloss"
click at [254, 284] on em "Superfloss" at bounding box center [252, 281] width 44 height 11
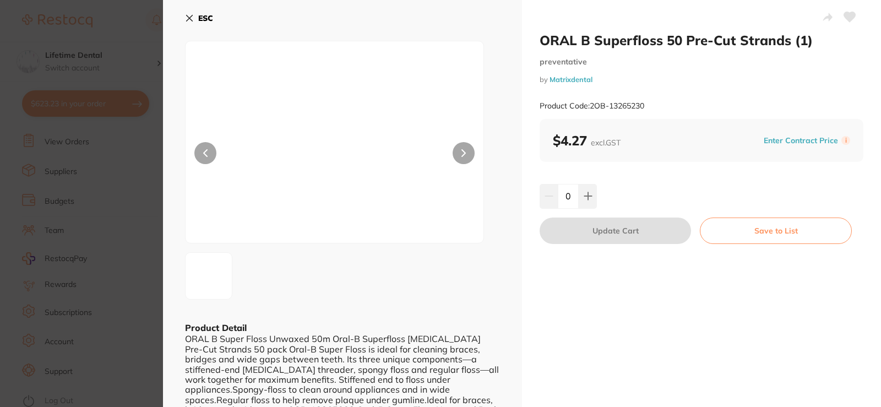
click at [189, 16] on icon at bounding box center [189, 18] width 9 height 9
